Goal: Find specific page/section: Find specific page/section

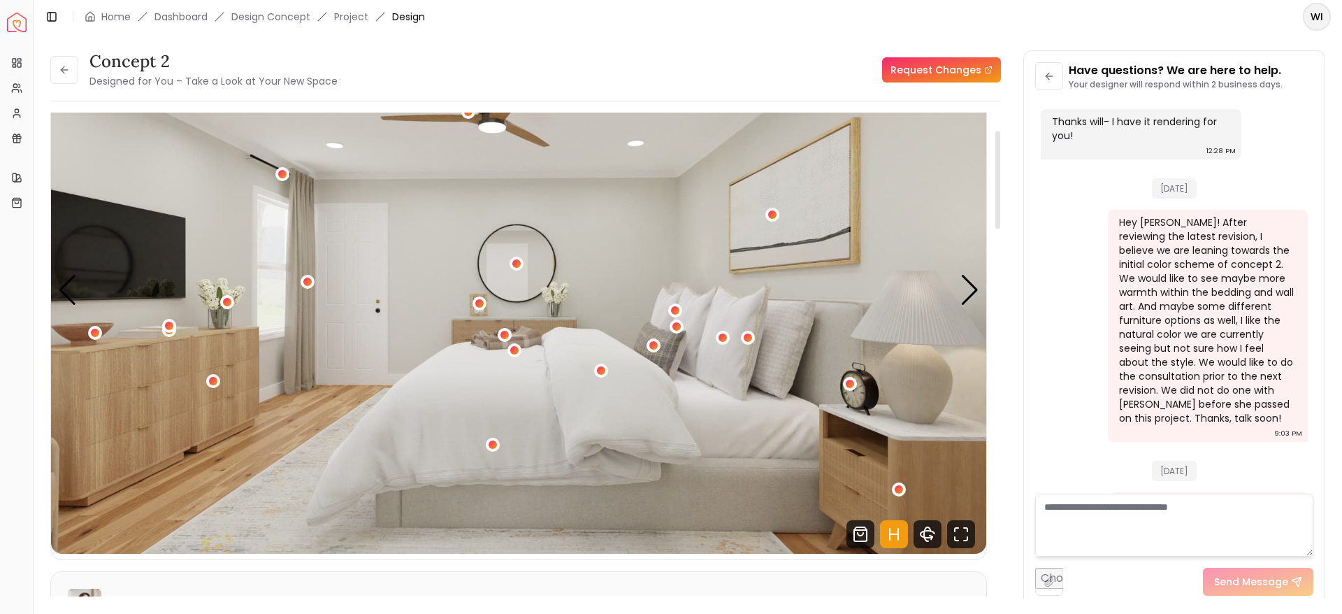
scroll to position [87, 0]
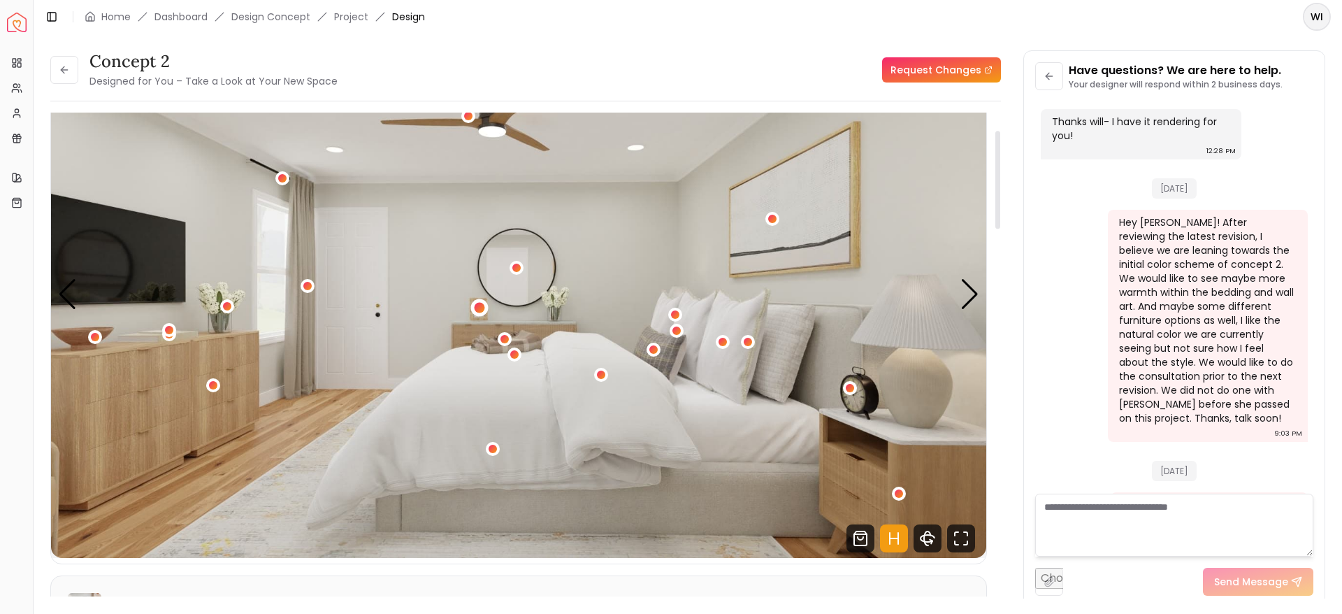
click at [481, 307] on div "1 / 4" at bounding box center [480, 308] width 10 height 10
click at [590, 254] on img "1 / 4" at bounding box center [518, 294] width 935 height 526
click at [977, 296] on div "Next slide" at bounding box center [969, 294] width 19 height 31
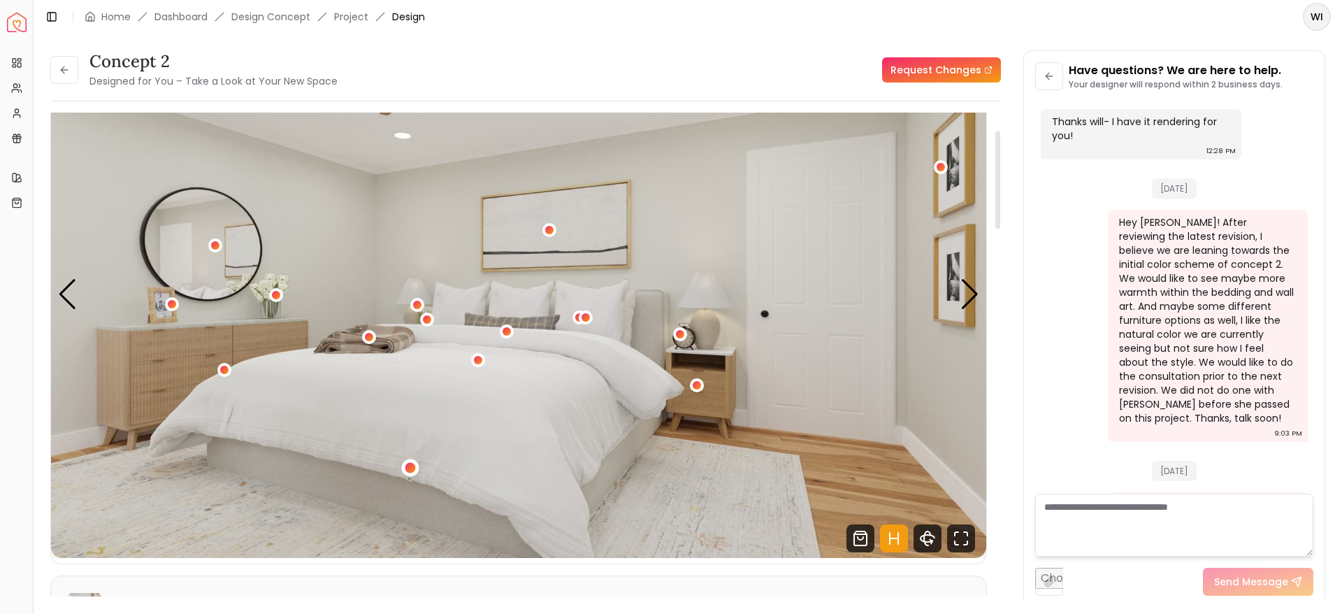
click at [410, 467] on div "2 / 4" at bounding box center [410, 468] width 10 height 10
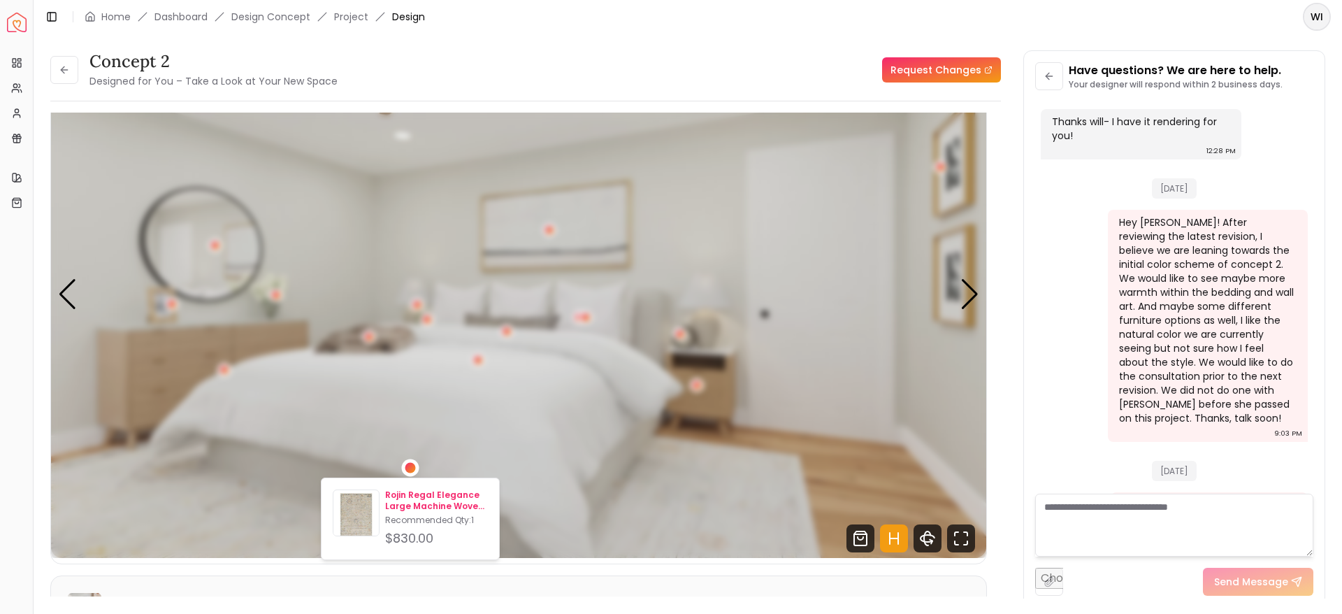
click at [437, 508] on p "Rojin Regal Elegance Large Machine Woven Rug 9' x 13'1"" at bounding box center [436, 500] width 103 height 22
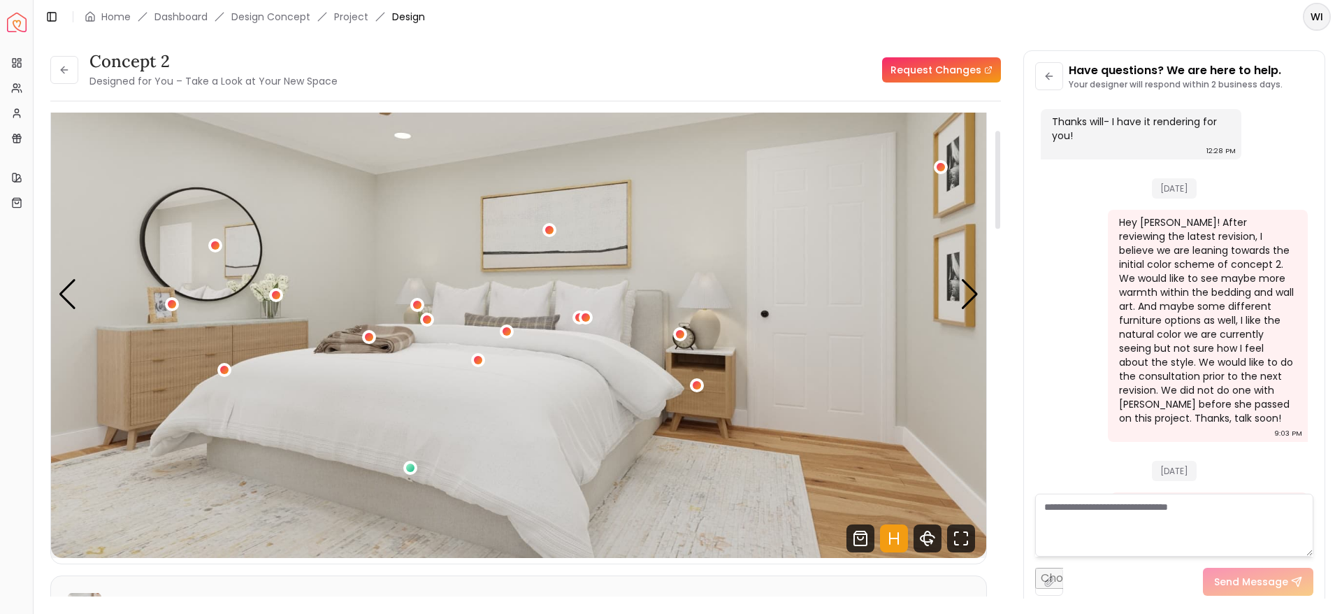
click at [488, 415] on img "2 / 4" at bounding box center [518, 294] width 935 height 526
click at [975, 296] on div "Next slide" at bounding box center [969, 294] width 19 height 31
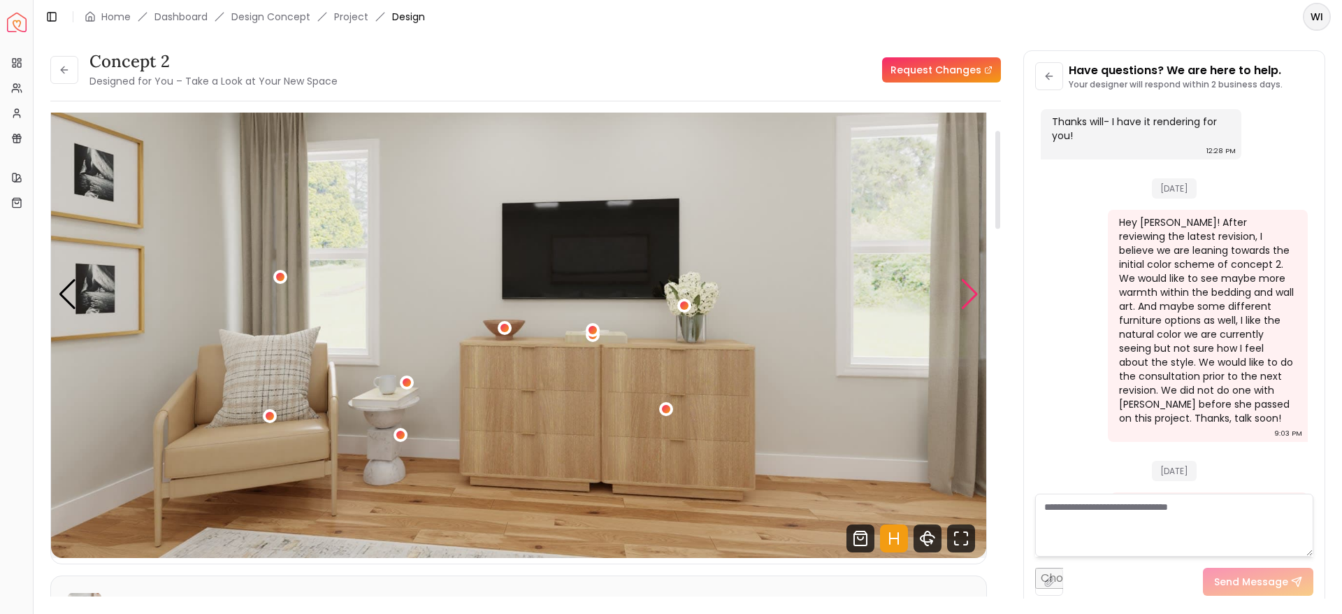
click at [978, 294] on div "Next slide" at bounding box center [969, 294] width 19 height 31
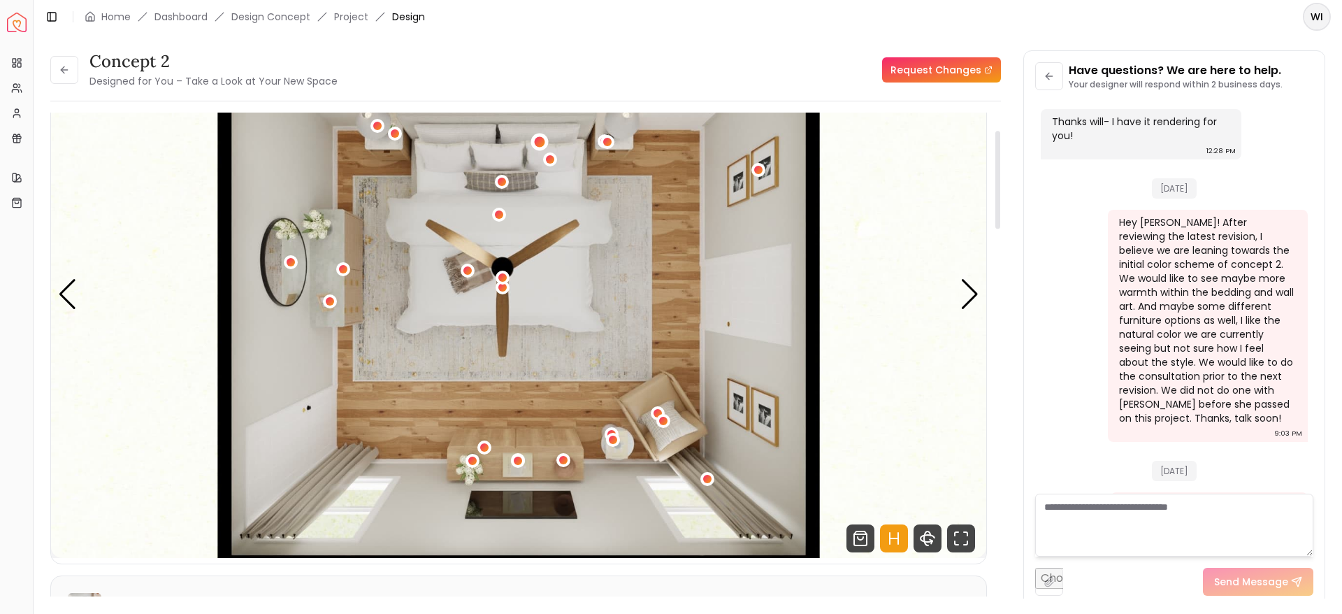
click at [538, 138] on div "4 / 4" at bounding box center [539, 142] width 10 height 10
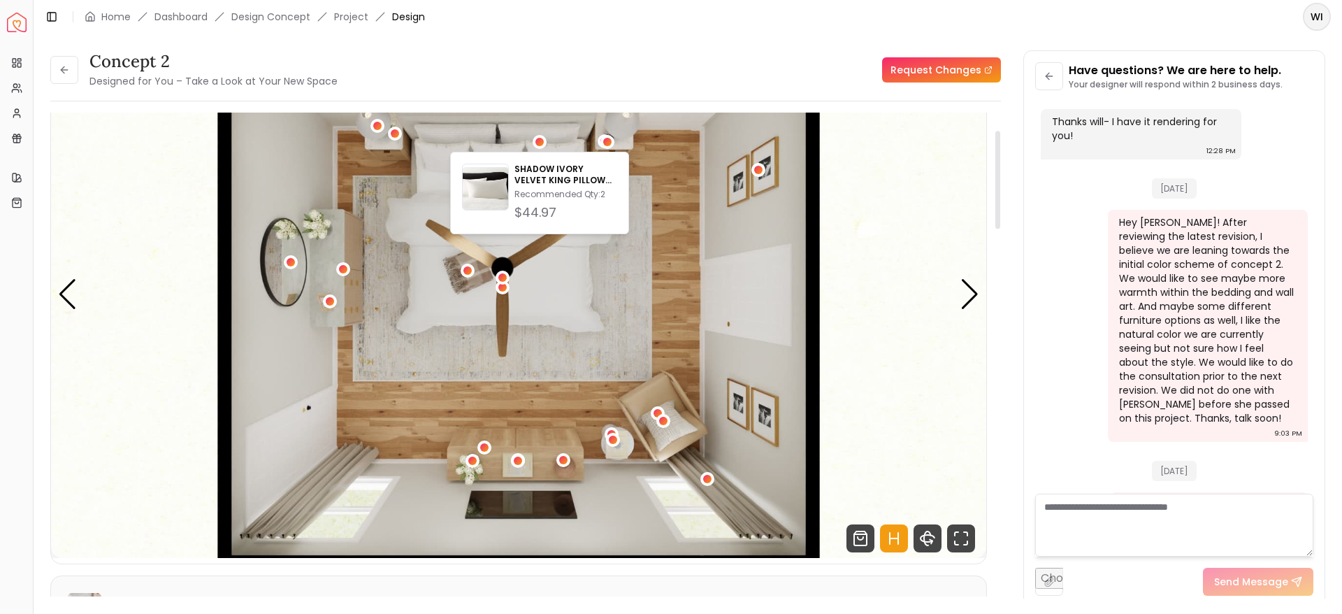
click at [668, 324] on img "4 / 4" at bounding box center [518, 294] width 935 height 526
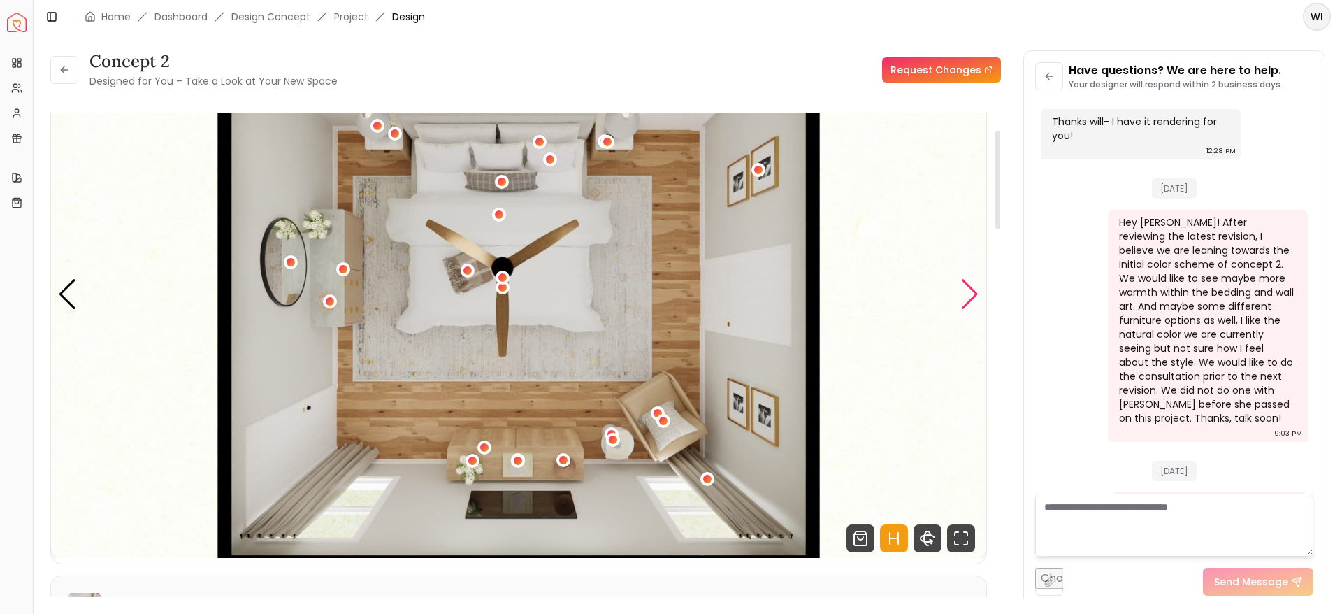
click at [972, 305] on div "Next slide" at bounding box center [969, 294] width 19 height 31
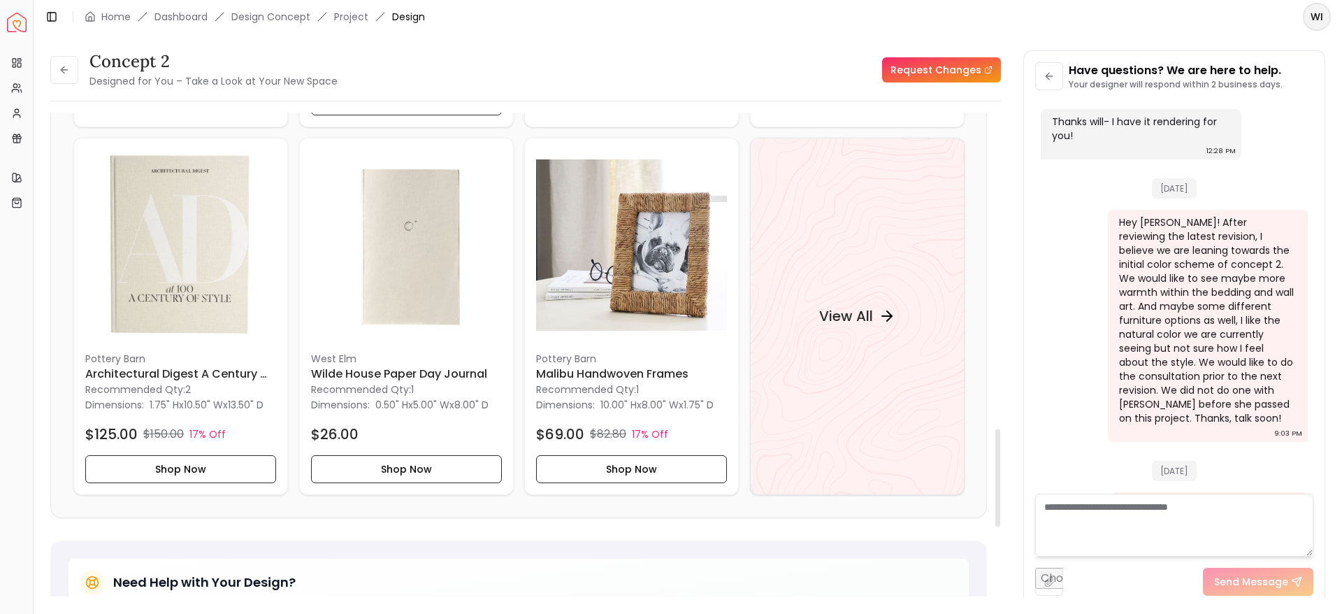
scroll to position [1564, 0]
click at [806, 361] on div "View All" at bounding box center [857, 317] width 215 height 357
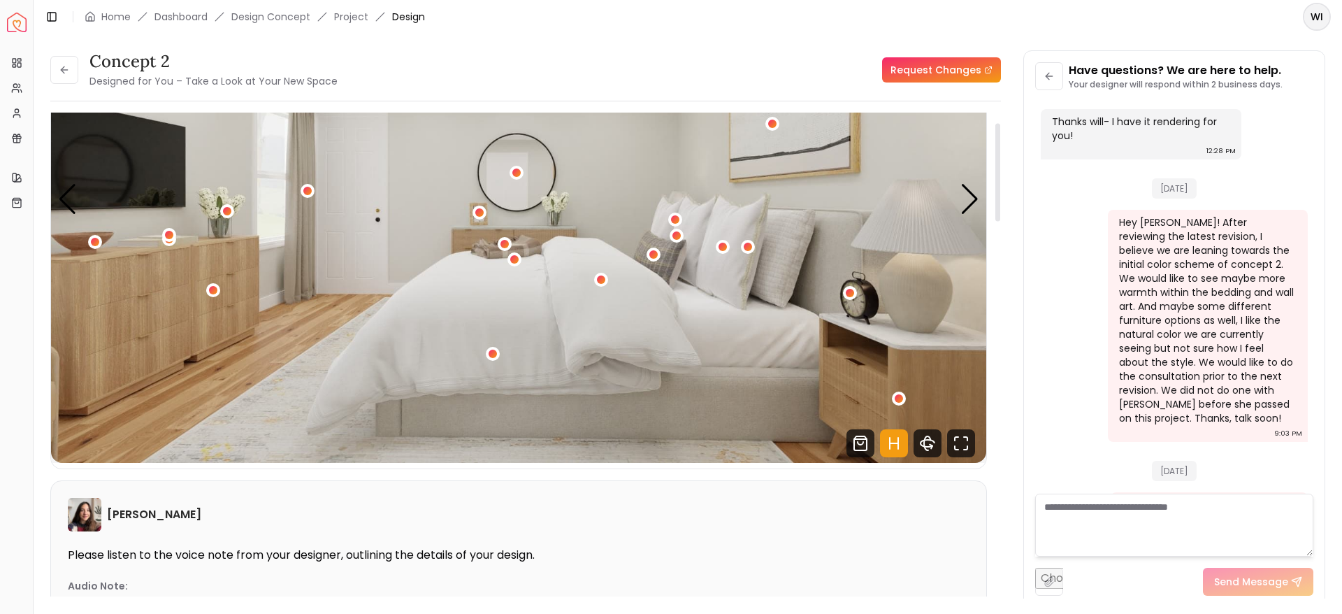
scroll to position [0, 0]
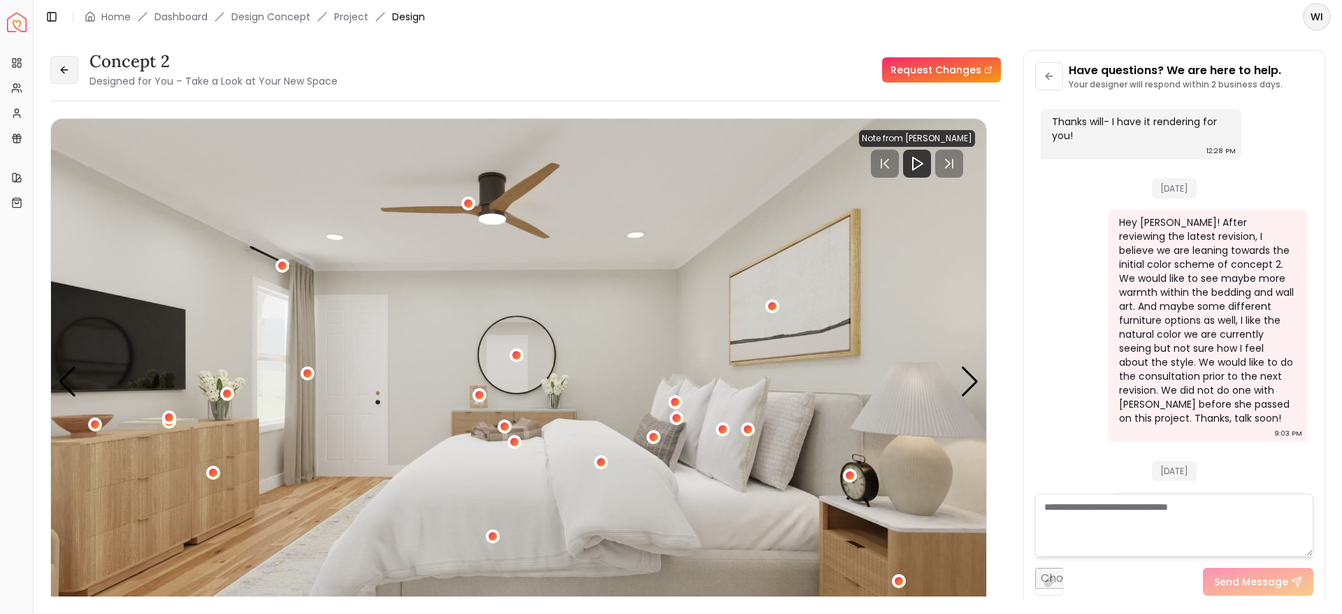
click at [77, 67] on button at bounding box center [64, 70] width 28 height 28
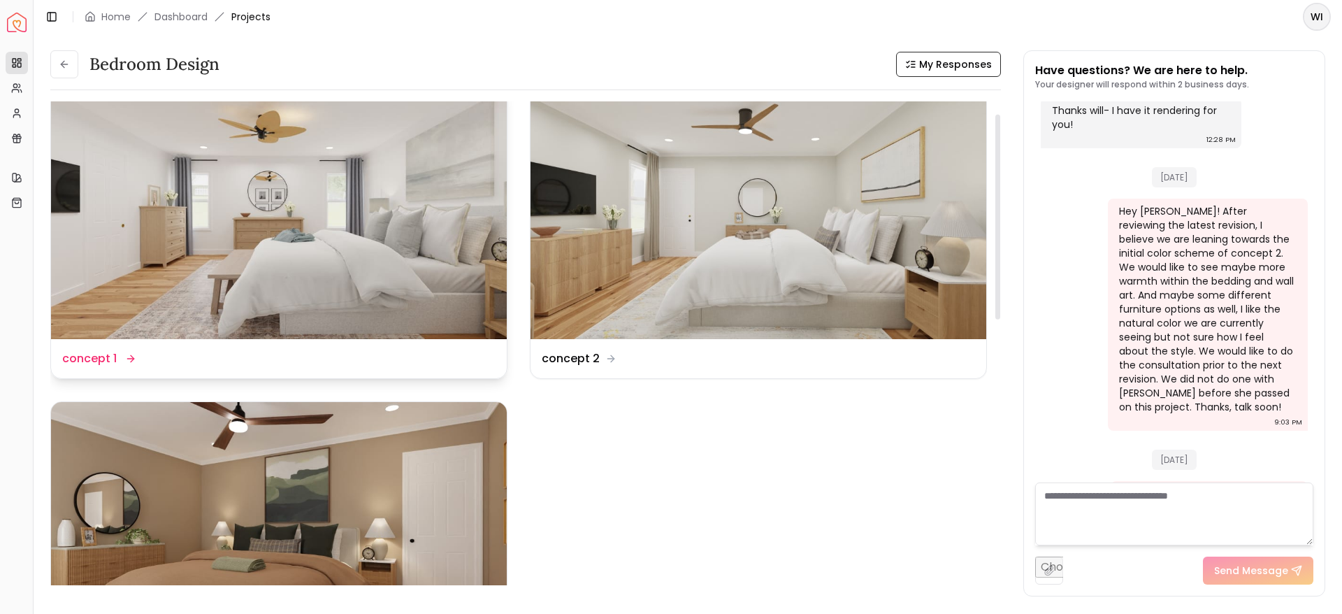
scroll to position [29, 0]
click at [351, 219] on img at bounding box center [279, 212] width 456 height 256
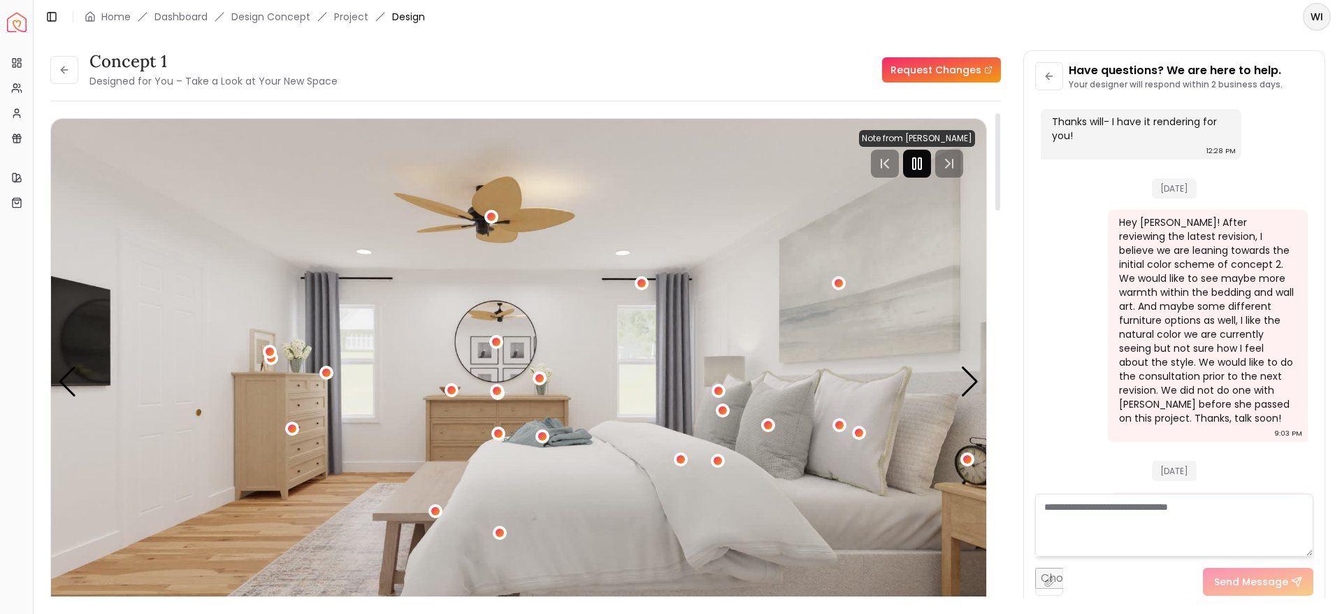
click at [923, 157] on icon "Pause" at bounding box center [916, 163] width 17 height 17
click at [964, 389] on div "Next slide" at bounding box center [969, 381] width 19 height 31
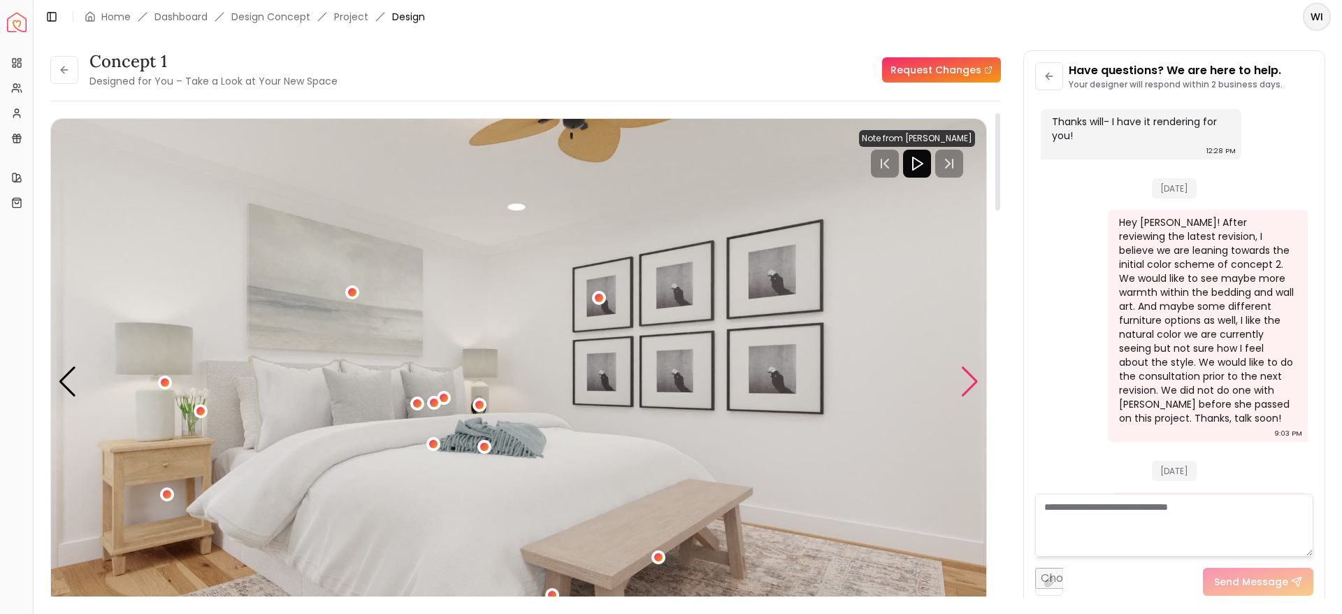
click at [964, 389] on div "Next slide" at bounding box center [969, 381] width 19 height 31
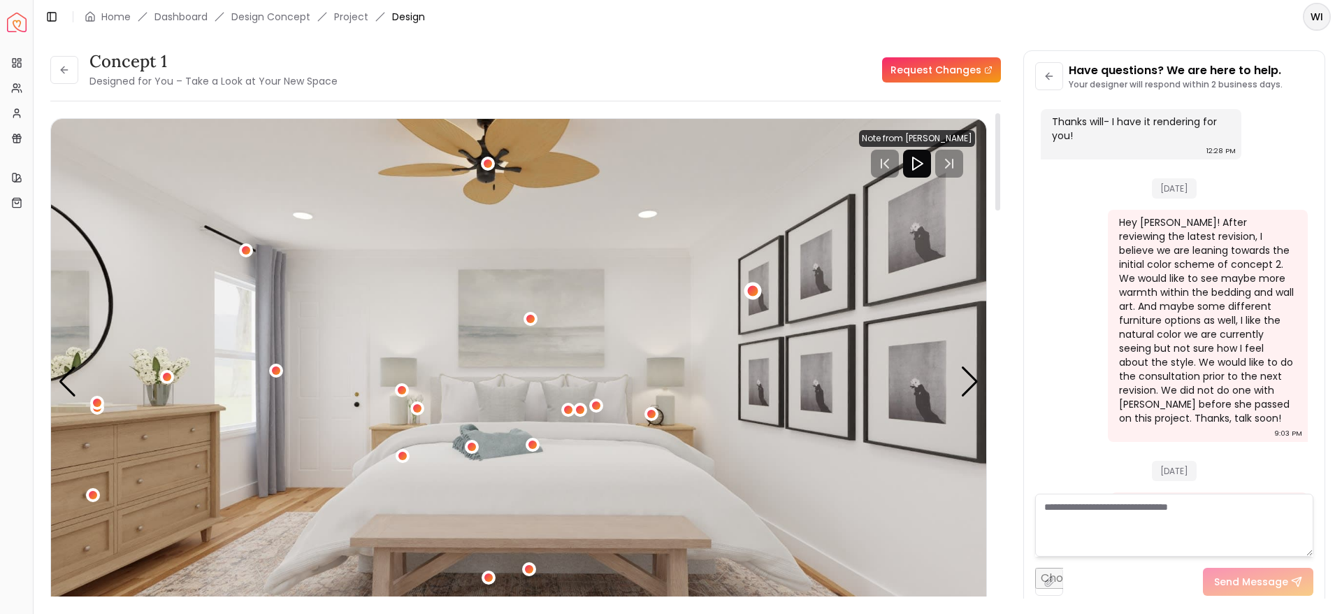
click at [753, 291] on div "3 / 4" at bounding box center [753, 291] width 10 height 10
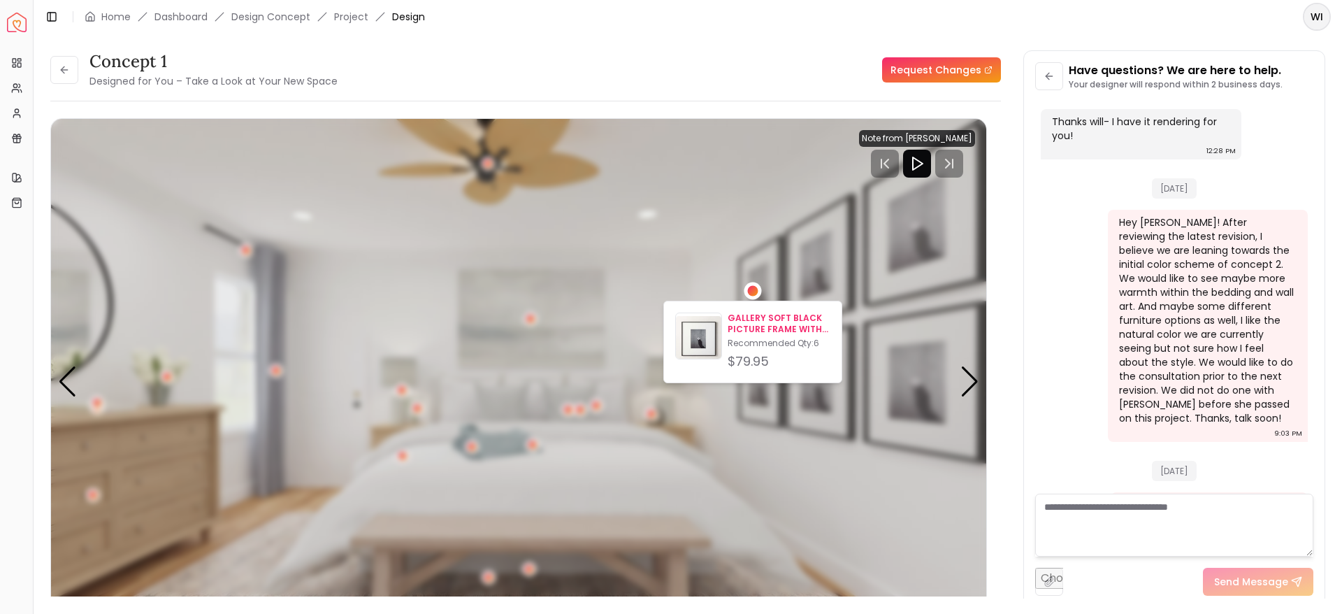
click at [751, 331] on p "GALLERY SOFT BLACK PICTURE FRAME WITH WHITE MAT" at bounding box center [778, 323] width 103 height 22
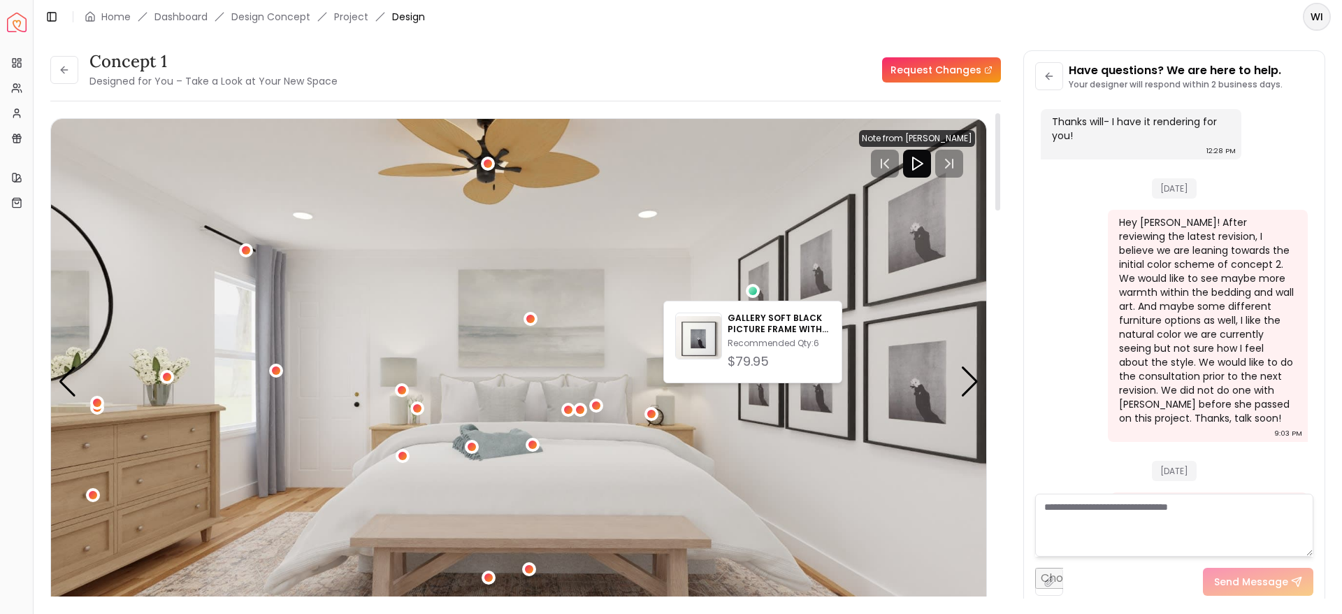
click at [547, 215] on img "3 / 4" at bounding box center [518, 382] width 935 height 526
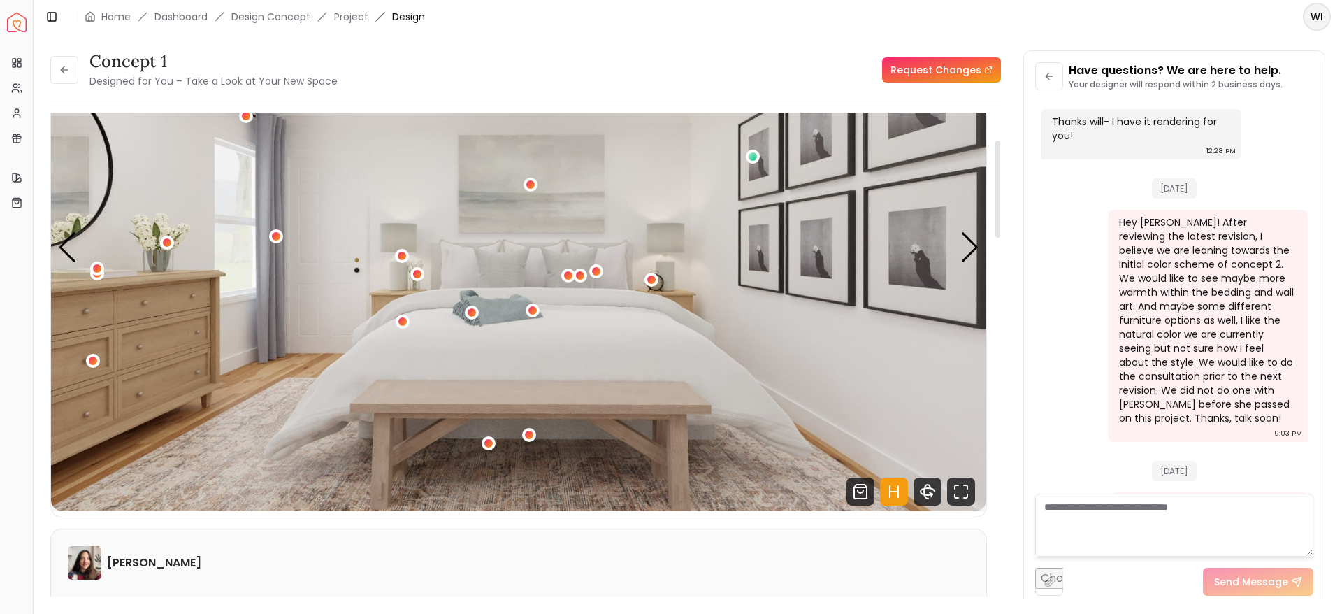
scroll to position [136, 0]
click at [972, 245] on div "Next slide" at bounding box center [969, 246] width 19 height 31
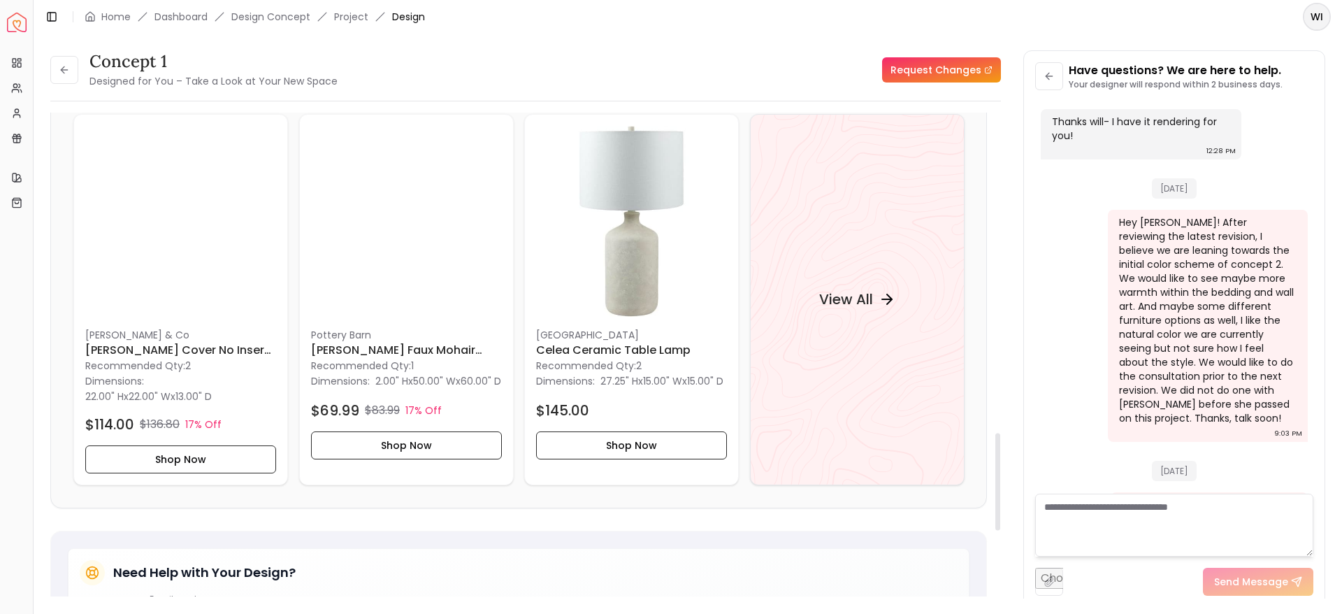
scroll to position [1591, 0]
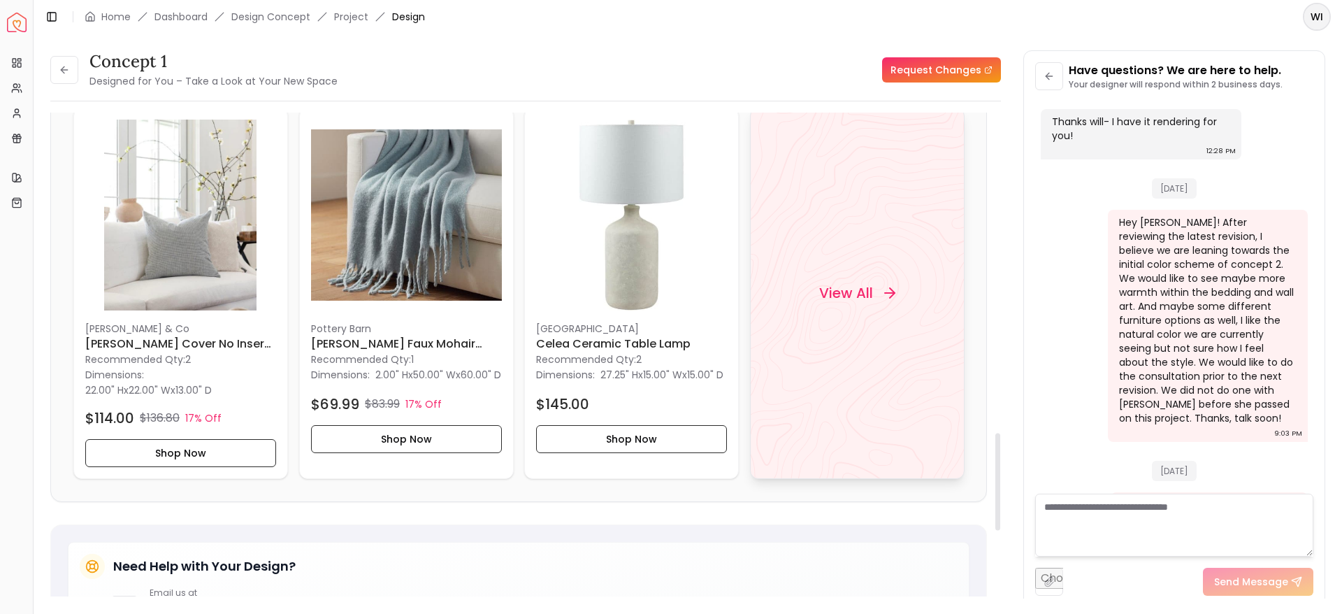
click at [841, 307] on div "View All" at bounding box center [857, 293] width 110 height 42
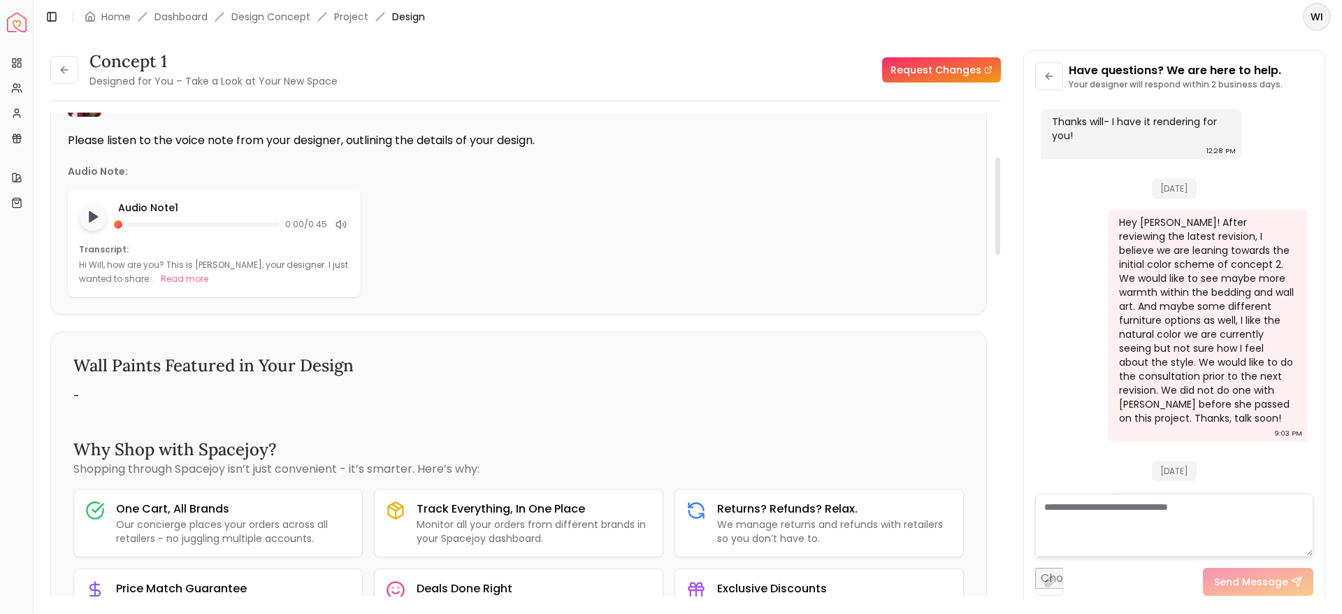
scroll to position [0, 0]
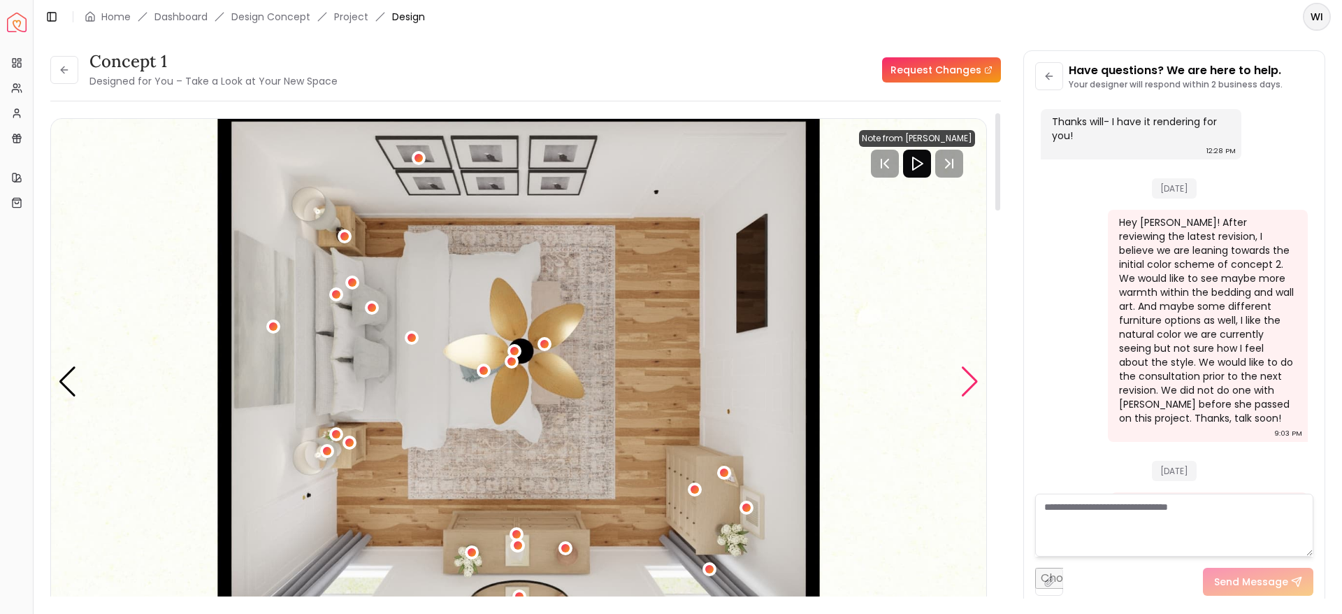
click at [970, 382] on div "Next slide" at bounding box center [969, 381] width 19 height 31
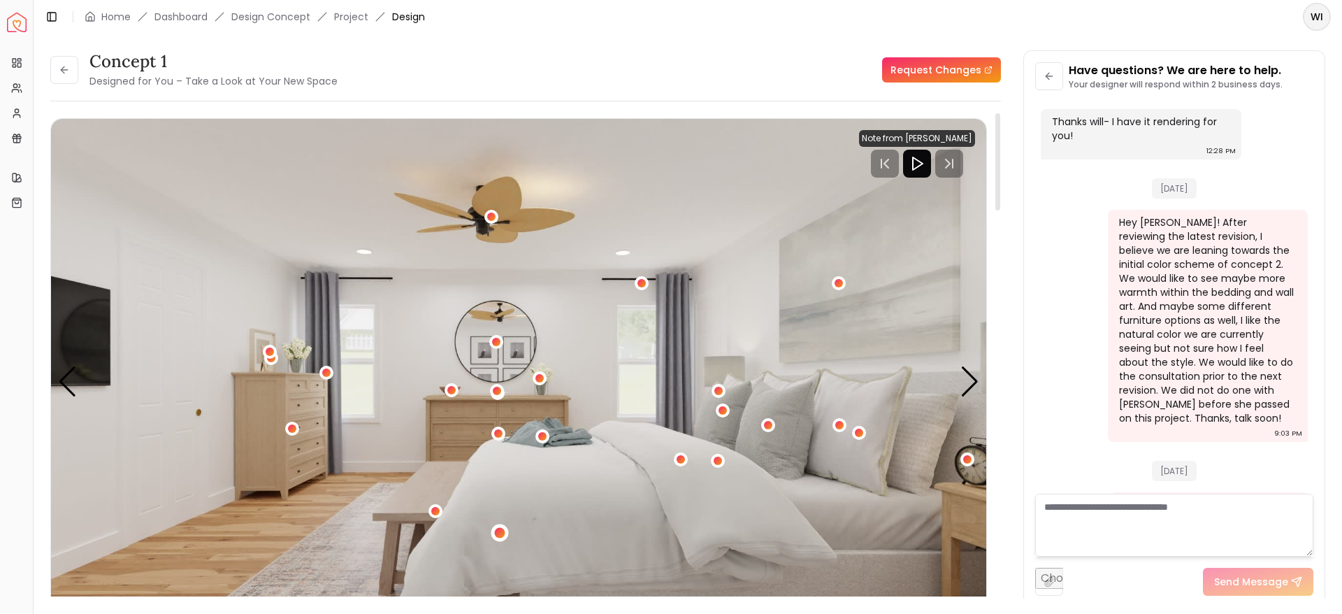
click at [506, 529] on div "1 / 4" at bounding box center [499, 531] width 17 height 17
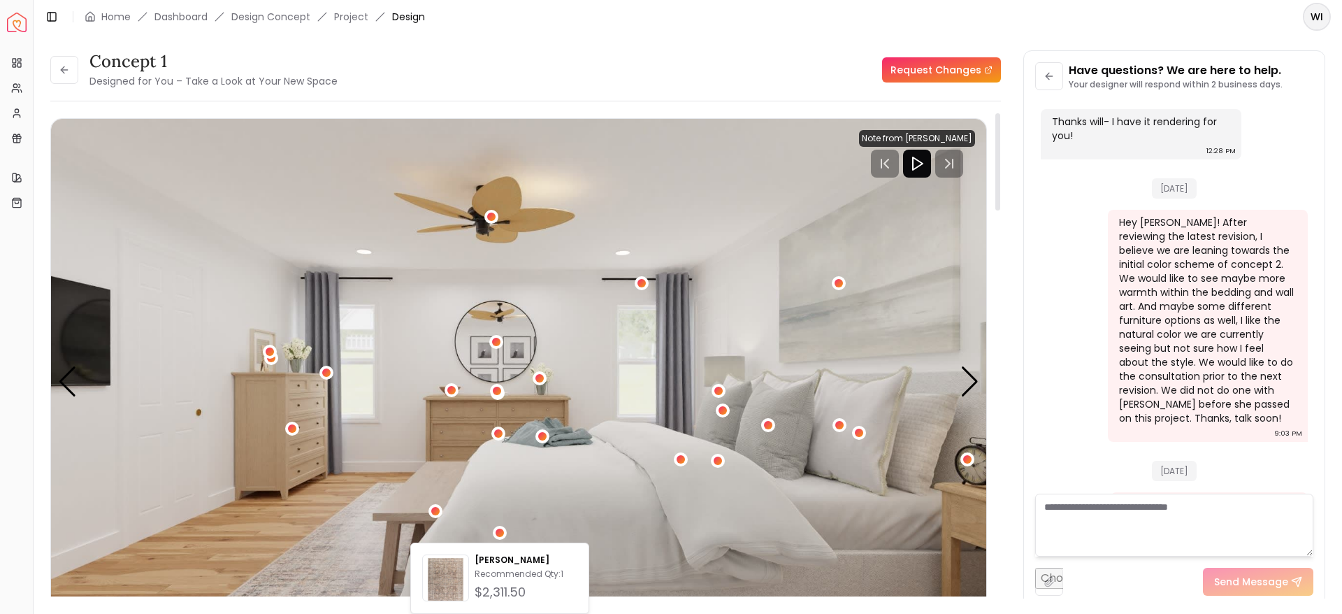
click at [542, 474] on img "1 / 4" at bounding box center [518, 382] width 935 height 526
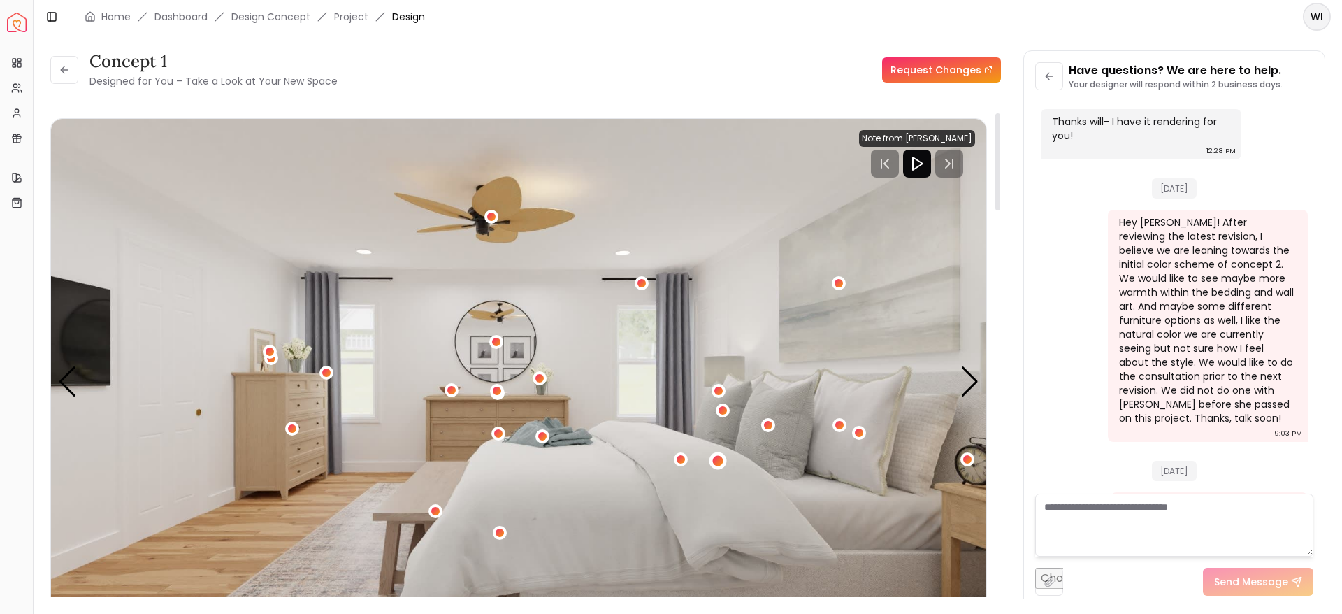
click at [716, 461] on div "1 / 4" at bounding box center [717, 460] width 10 height 10
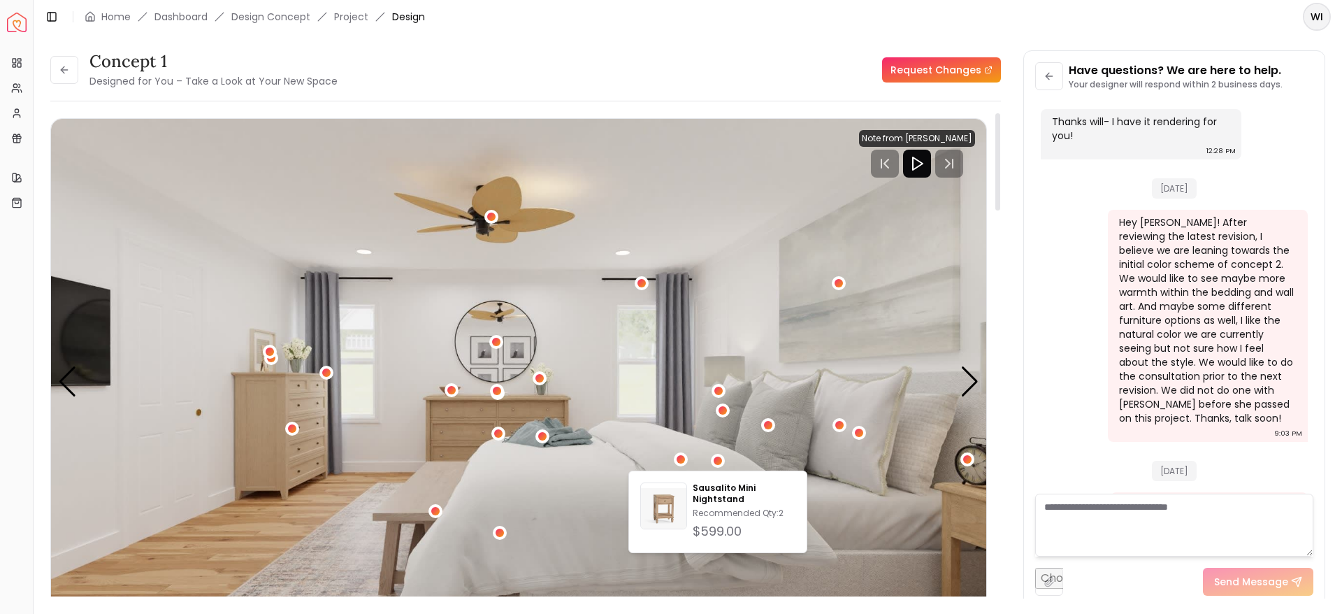
click at [672, 452] on img "1 / 4" at bounding box center [518, 382] width 935 height 526
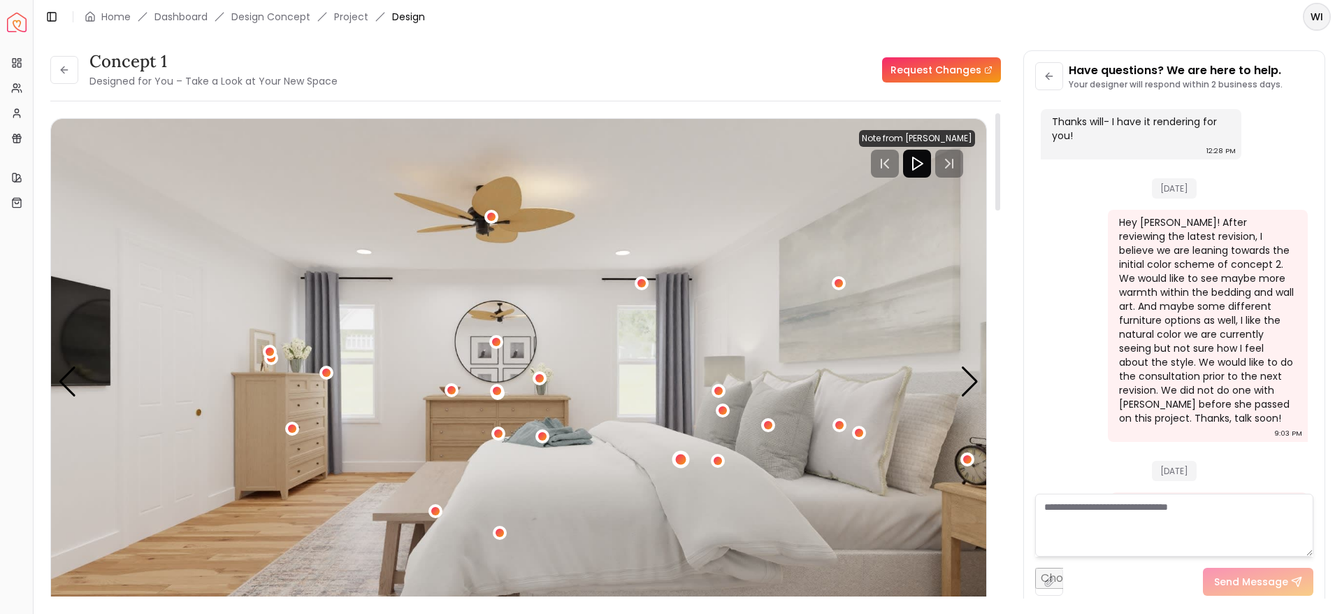
click at [685, 461] on div "1 / 4" at bounding box center [680, 459] width 10 height 10
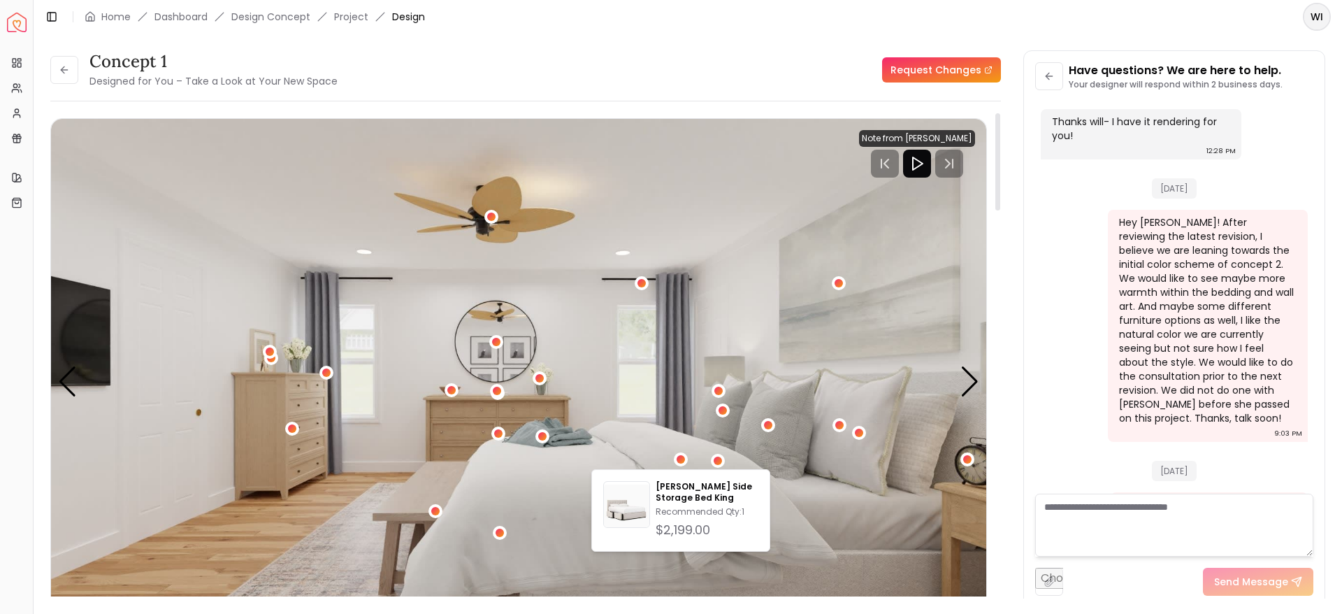
click at [804, 486] on img "1 / 4" at bounding box center [518, 382] width 935 height 526
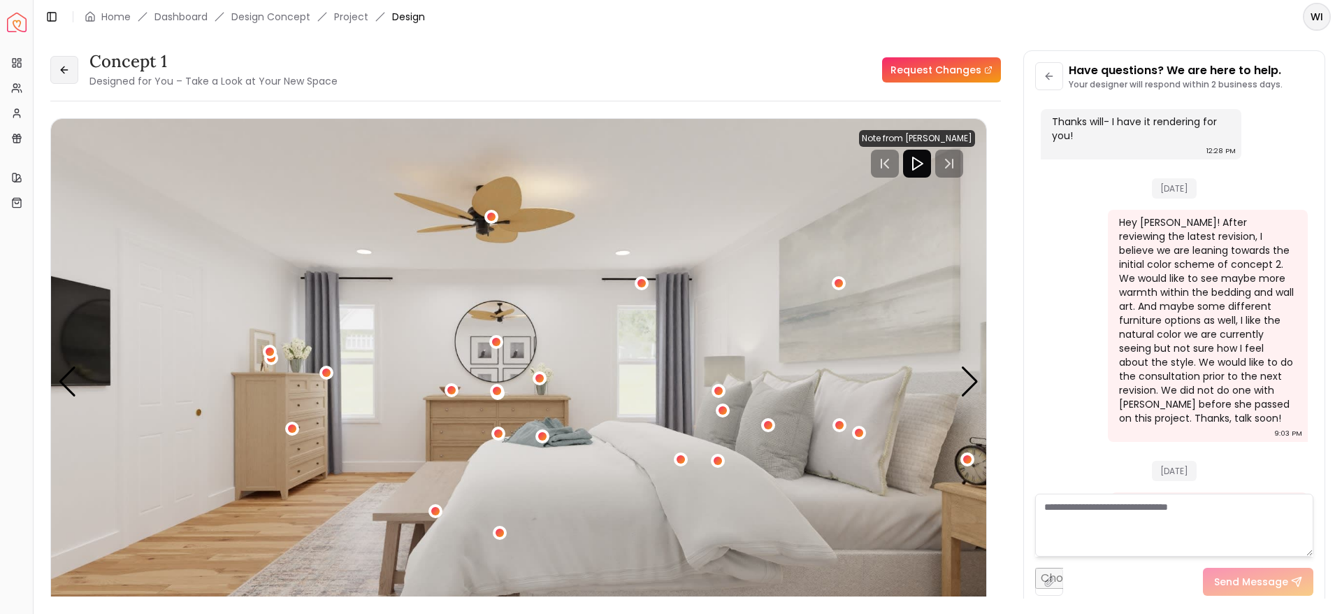
click at [66, 62] on button at bounding box center [64, 70] width 28 height 28
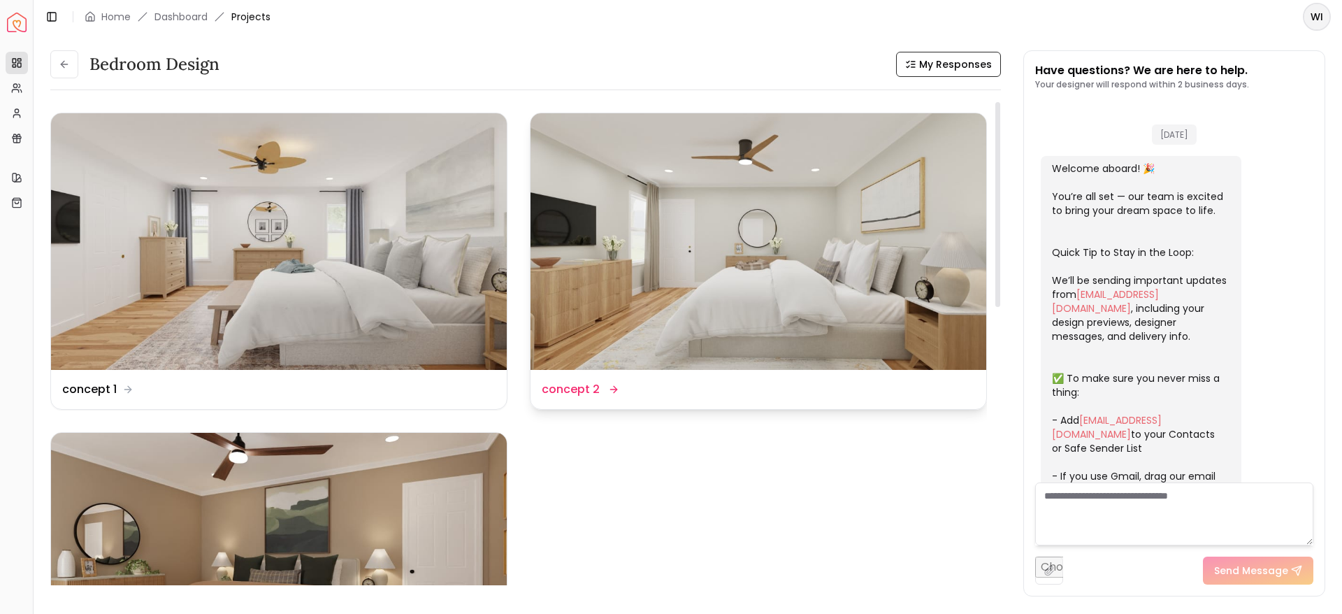
scroll to position [3055, 0]
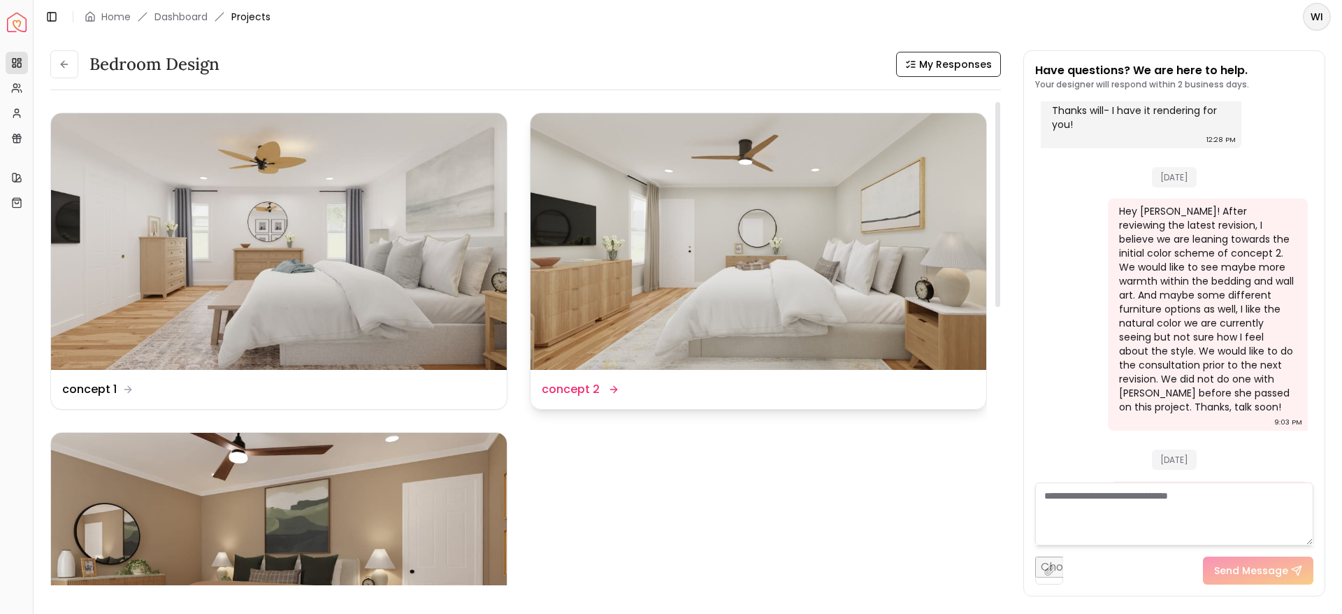
click at [667, 259] on img at bounding box center [758, 241] width 456 height 256
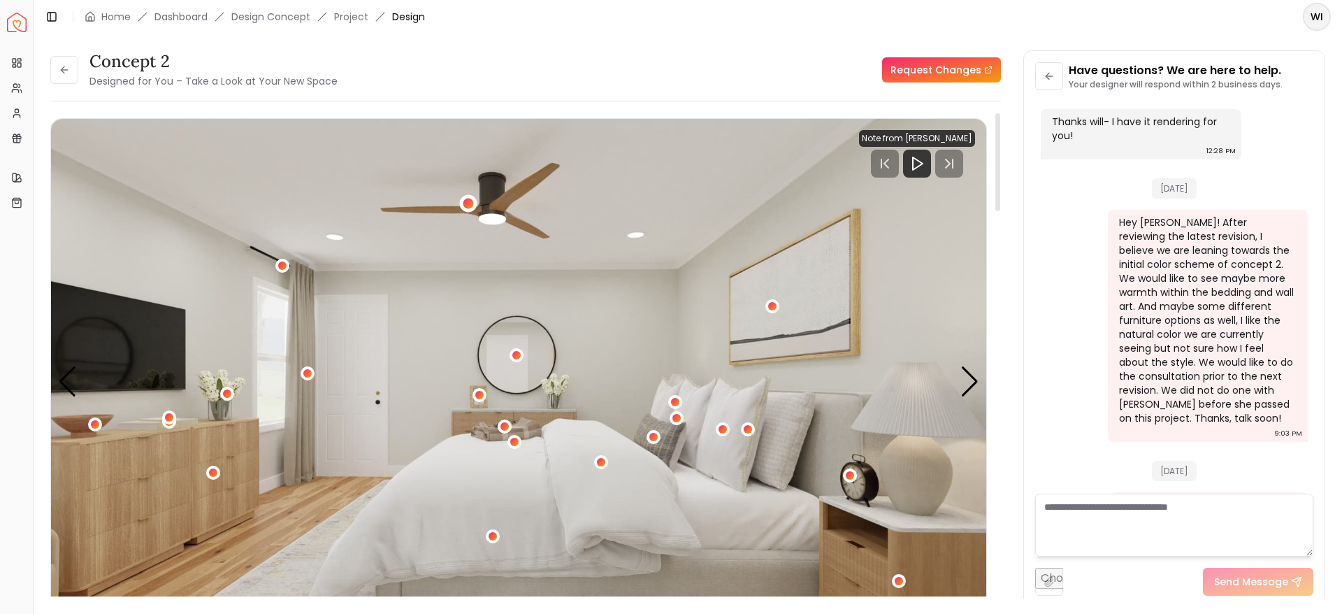
click at [470, 205] on div "1 / 4" at bounding box center [468, 203] width 10 height 10
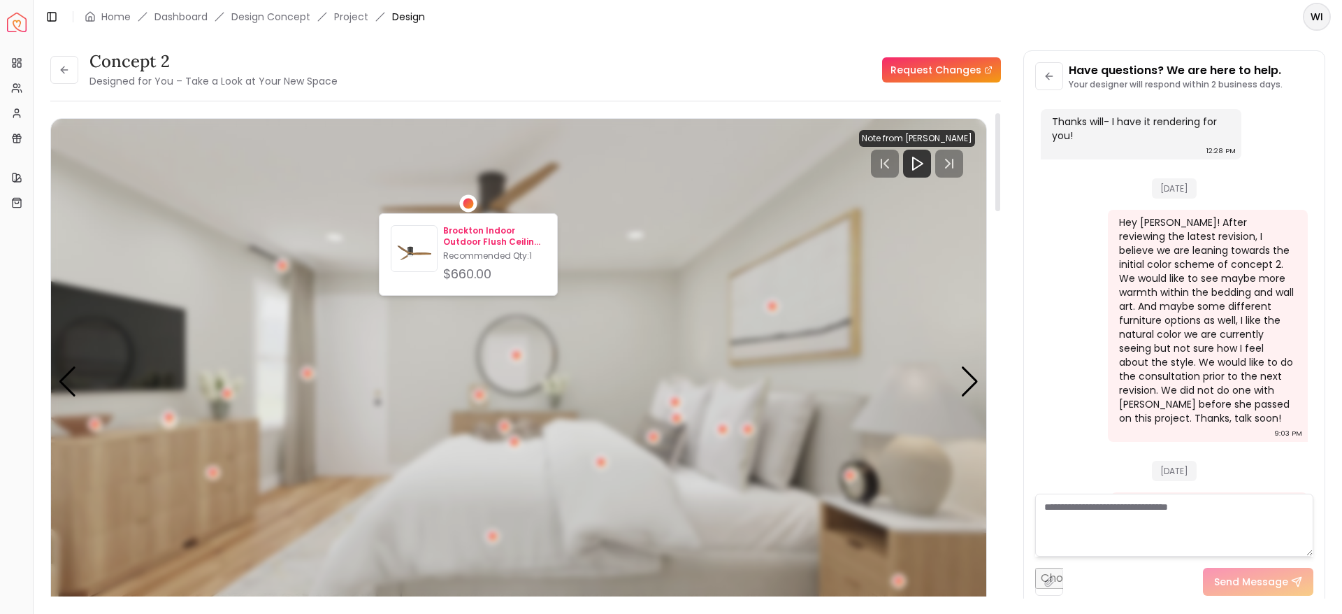
click at [464, 236] on p "Brockton Indoor Outdoor Flush Ceiling Fan" at bounding box center [494, 236] width 103 height 22
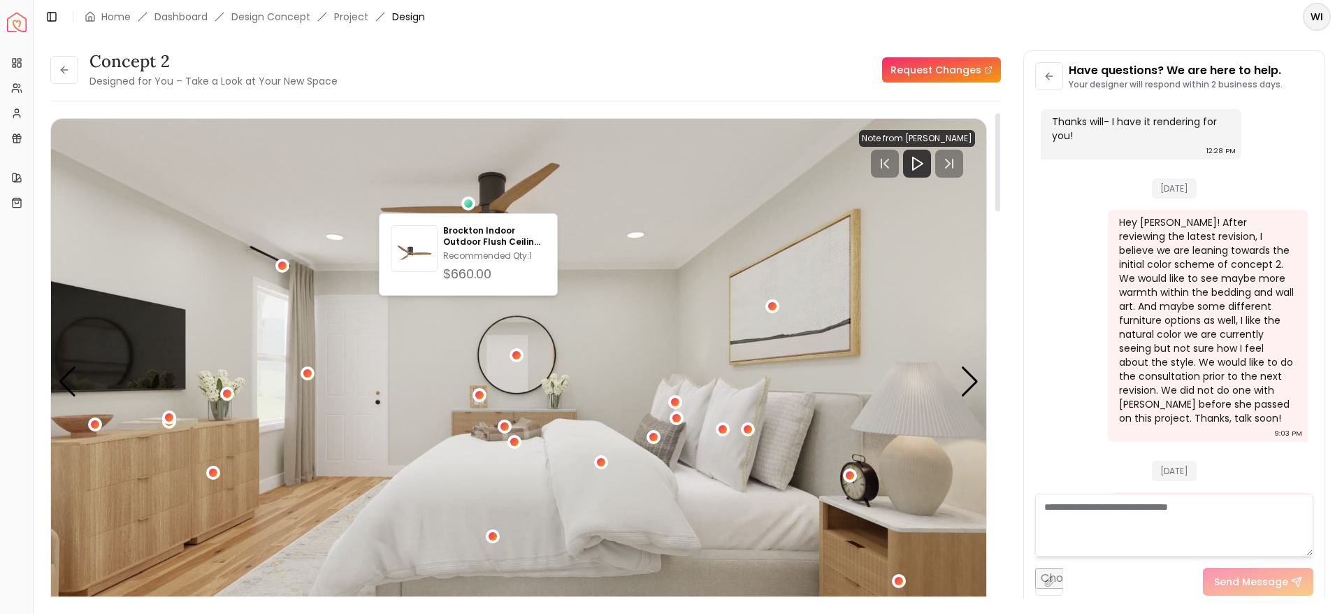
click at [652, 211] on img "1 / 4" at bounding box center [518, 382] width 935 height 526
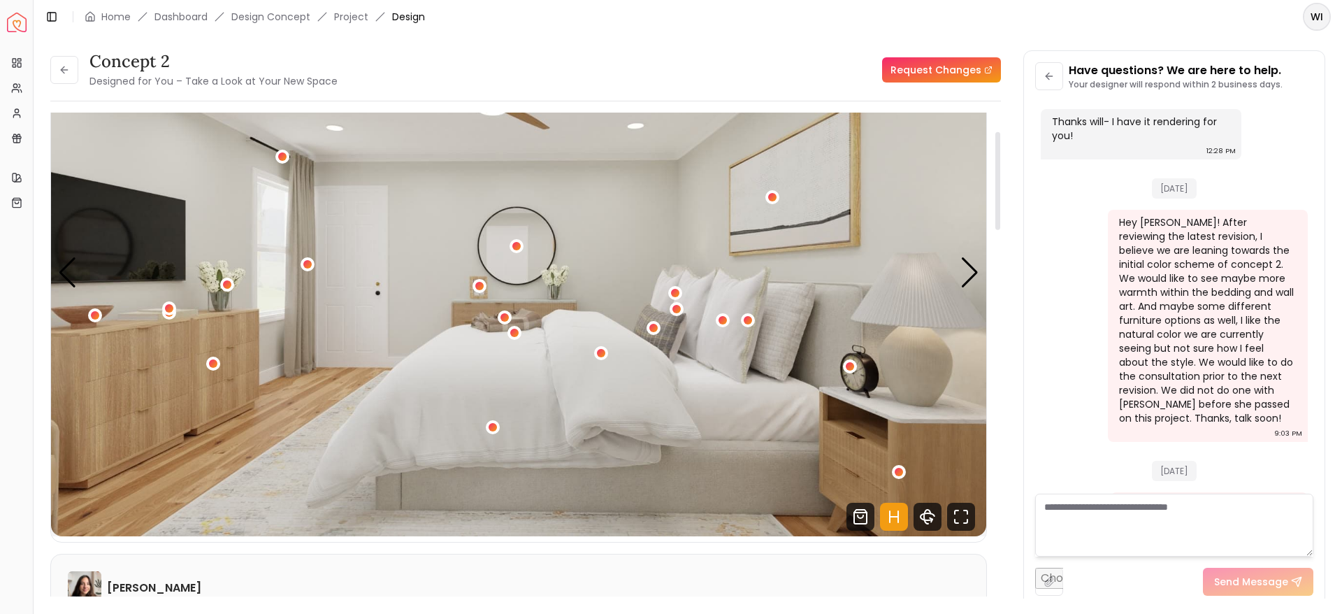
scroll to position [88, 0]
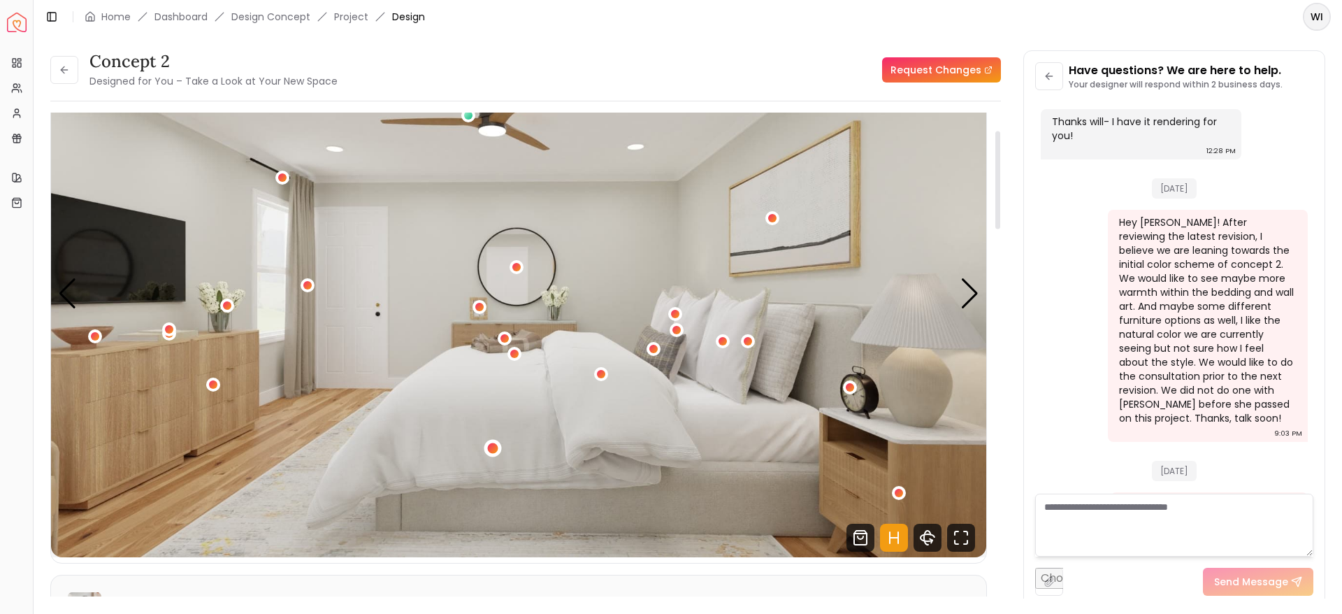
click at [494, 448] on div "1 / 4" at bounding box center [492, 447] width 10 height 10
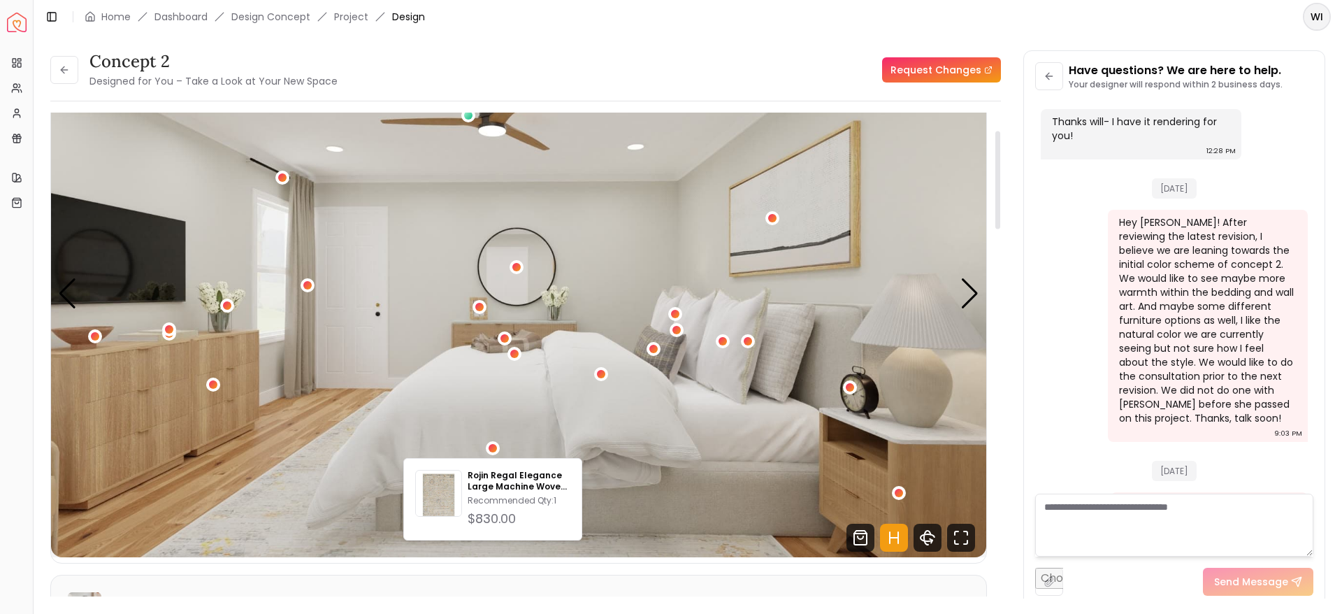
click at [574, 411] on img "1 / 4" at bounding box center [518, 294] width 935 height 526
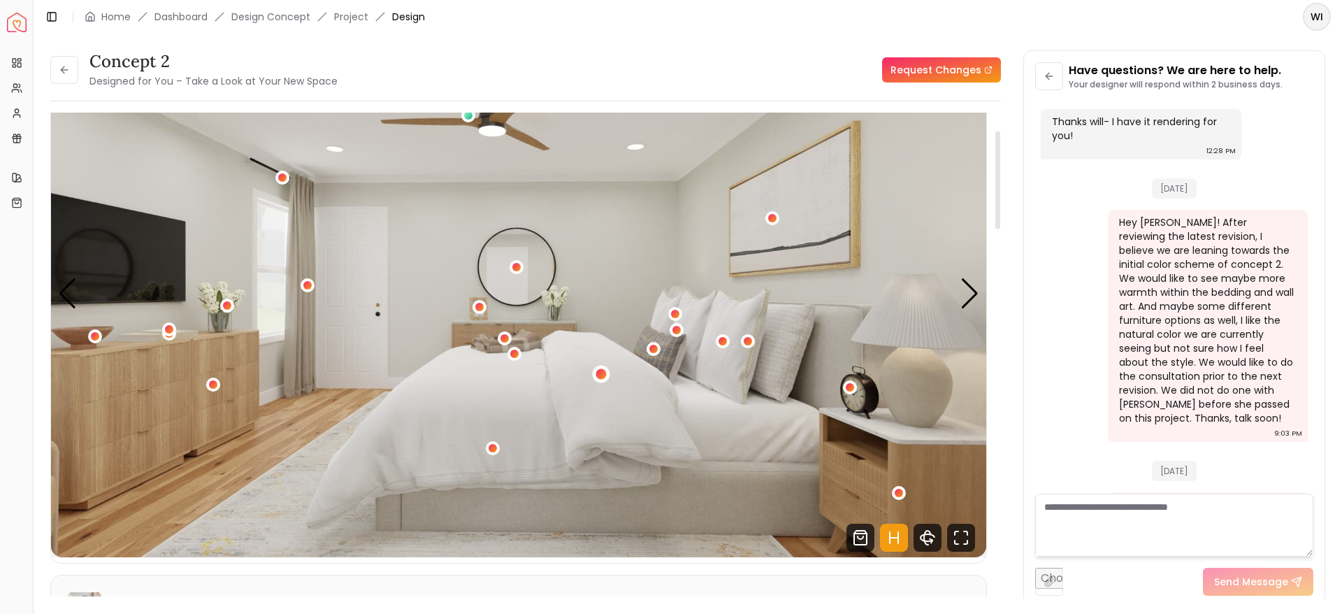
click at [601, 376] on div "1 / 4" at bounding box center [600, 373] width 10 height 10
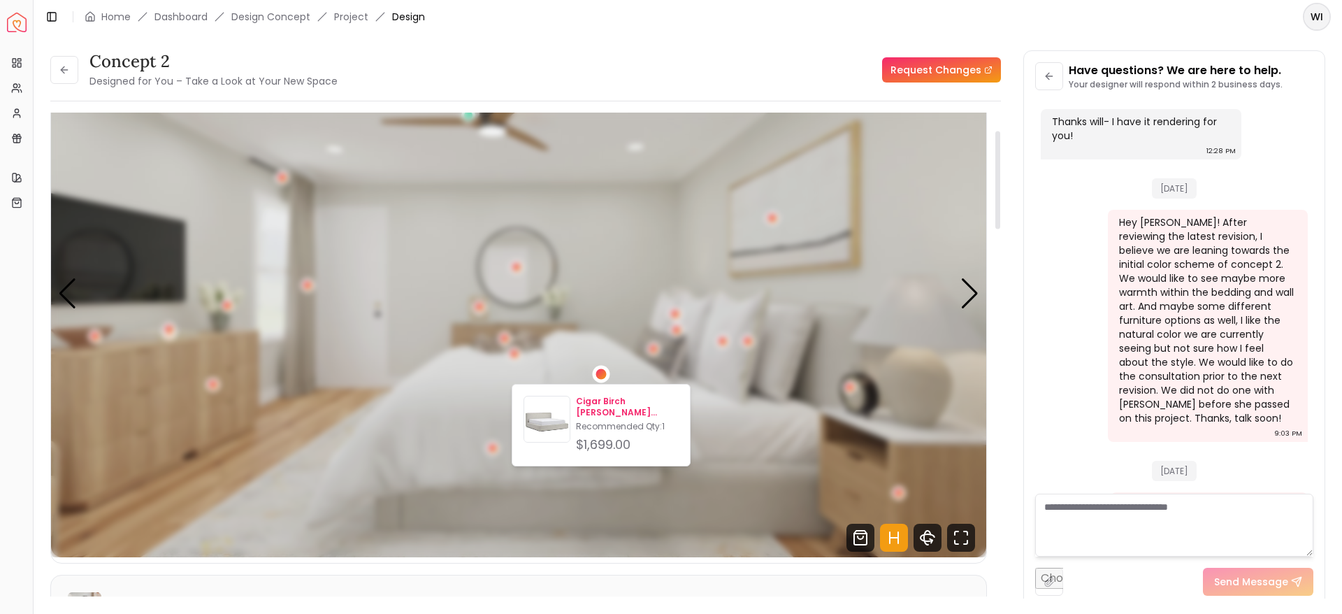
click at [588, 406] on p "Cigar Birch [PERSON_NAME] Storage Bed" at bounding box center [627, 407] width 103 height 22
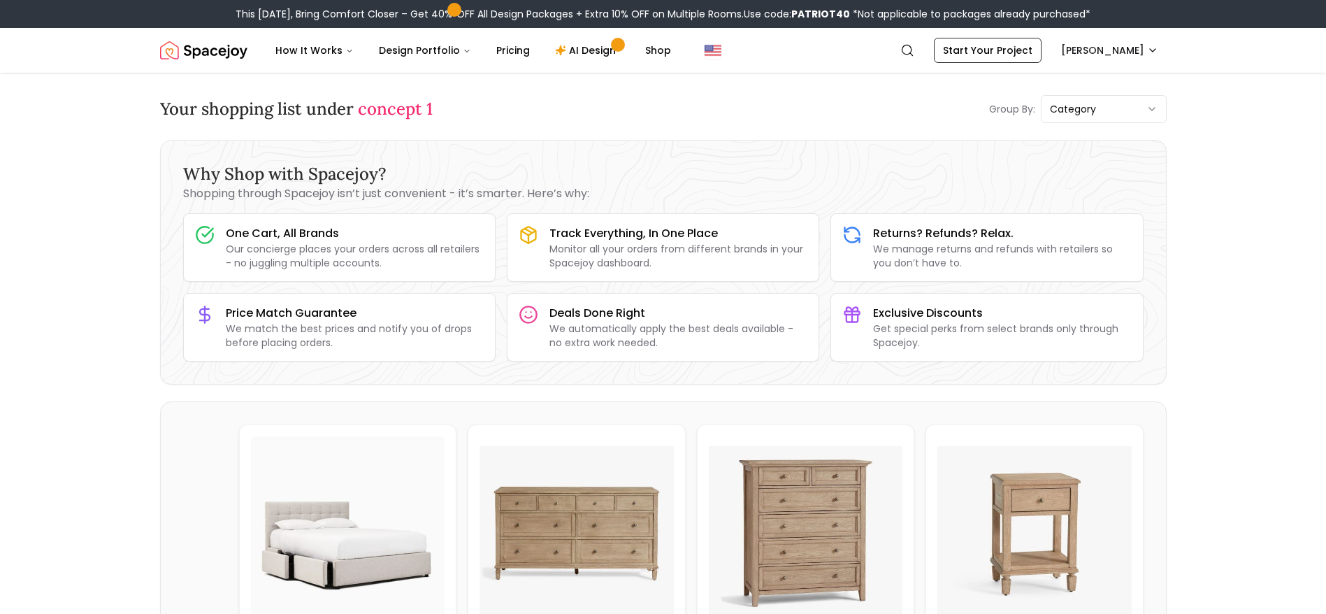
scroll to position [274, 0]
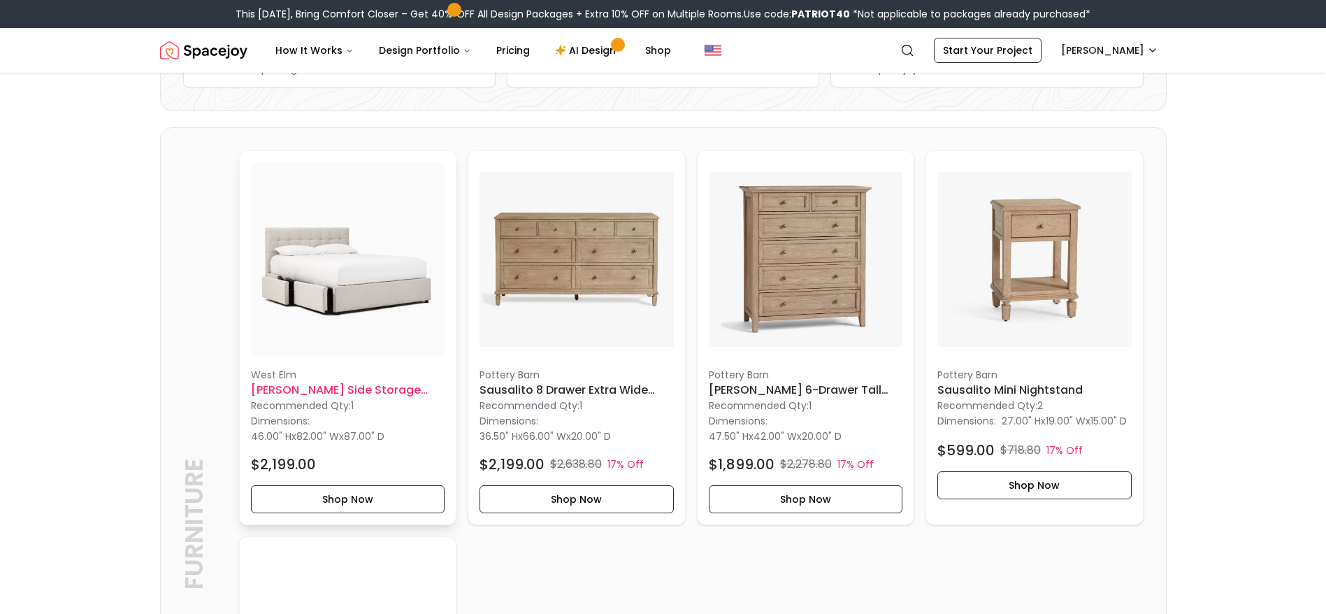
click at [345, 309] on img at bounding box center [348, 259] width 194 height 194
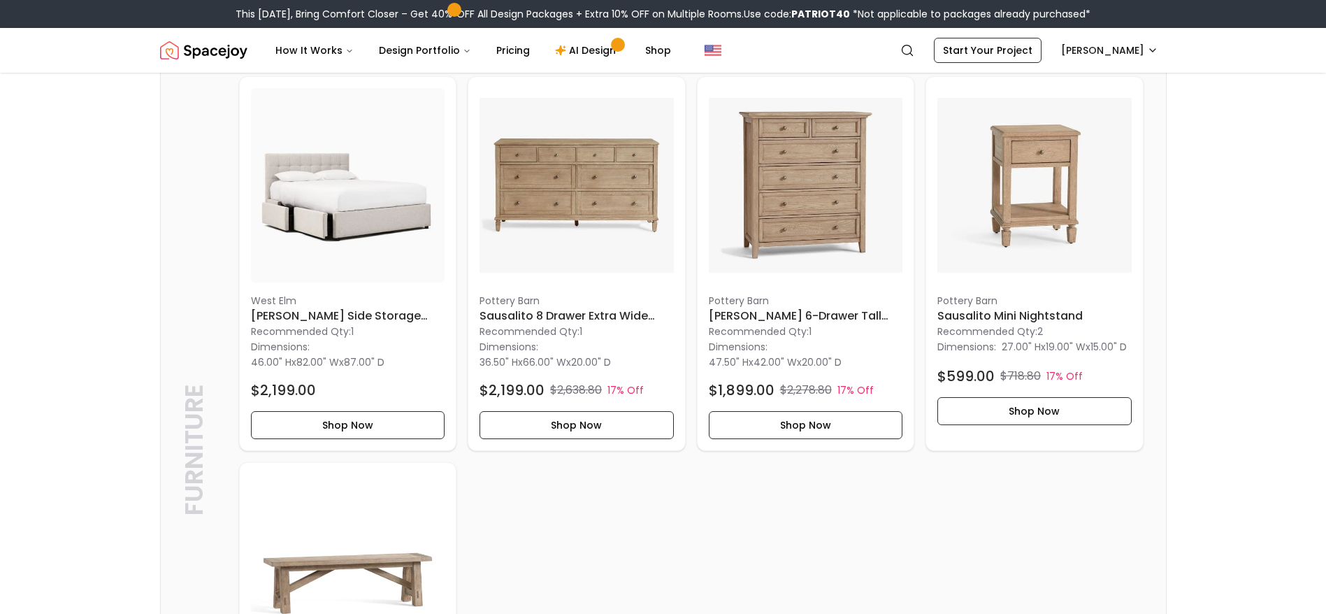
scroll to position [0, 0]
